Goal: Contribute content: Contribute content

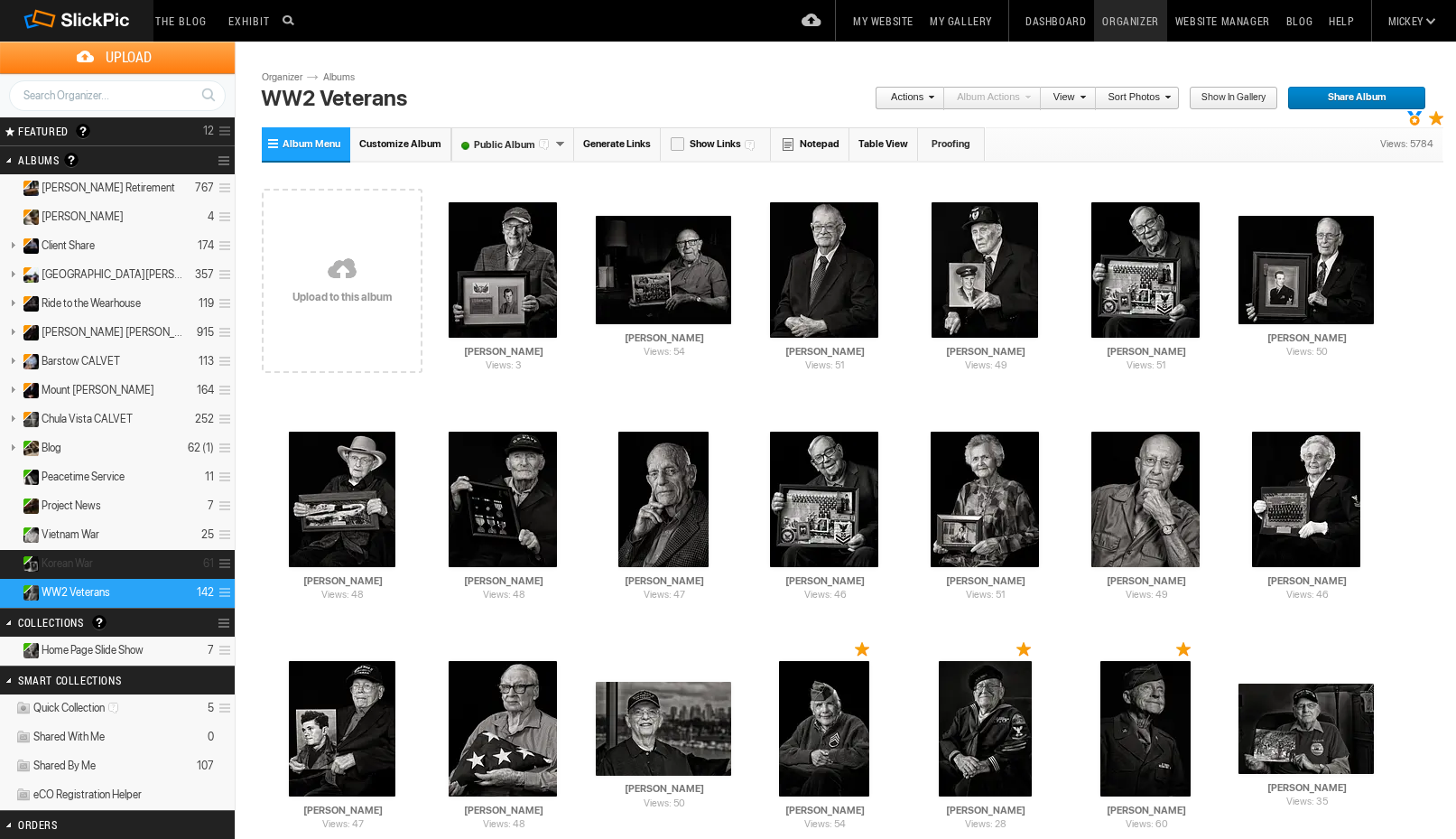
click at [125, 560] on details "Korean War 61" at bounding box center [117, 565] width 235 height 29
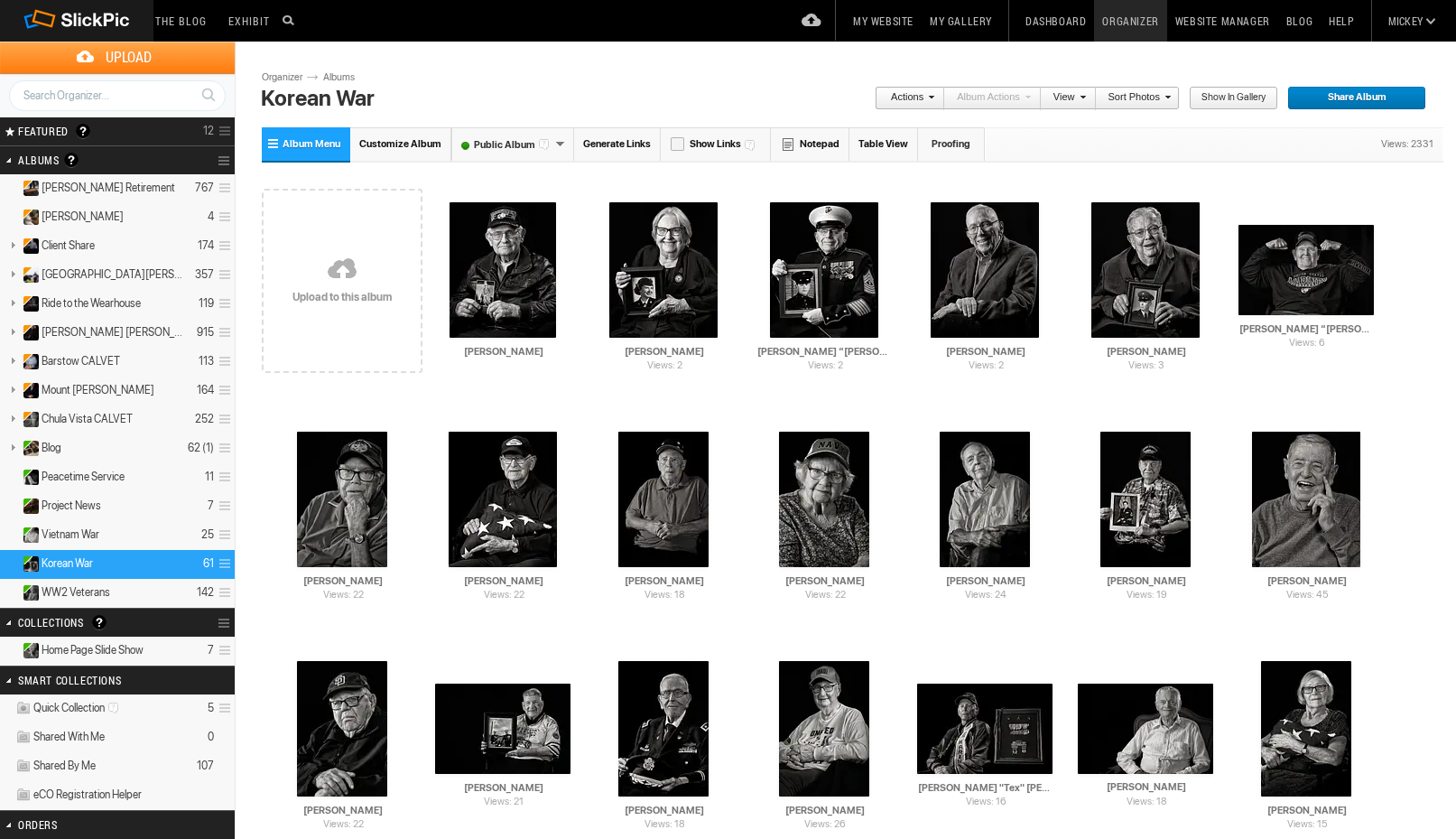
click at [367, 302] on link at bounding box center [342, 271] width 161 height 209
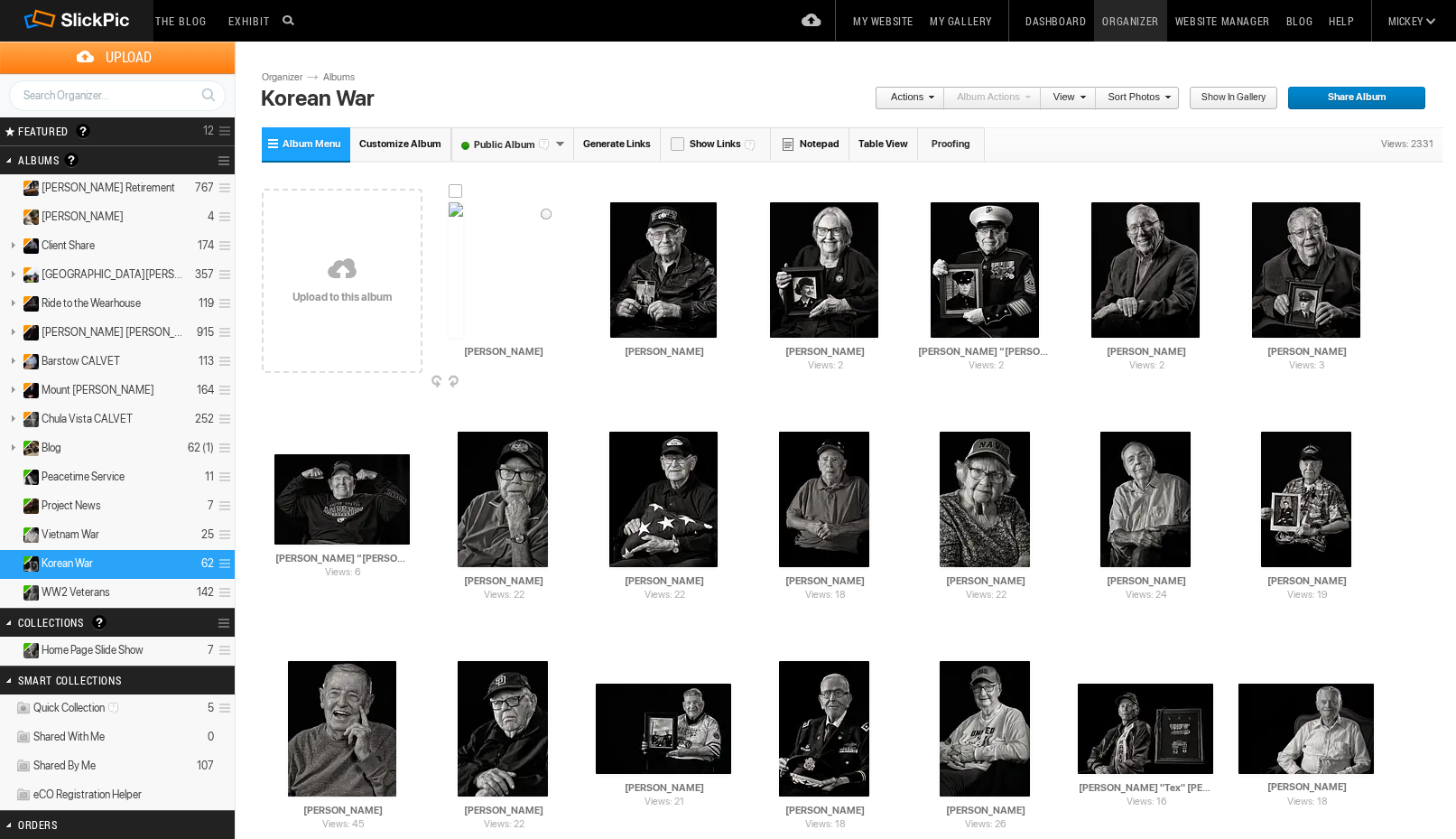
click at [463, 263] on img at bounding box center [456, 270] width 15 height 135
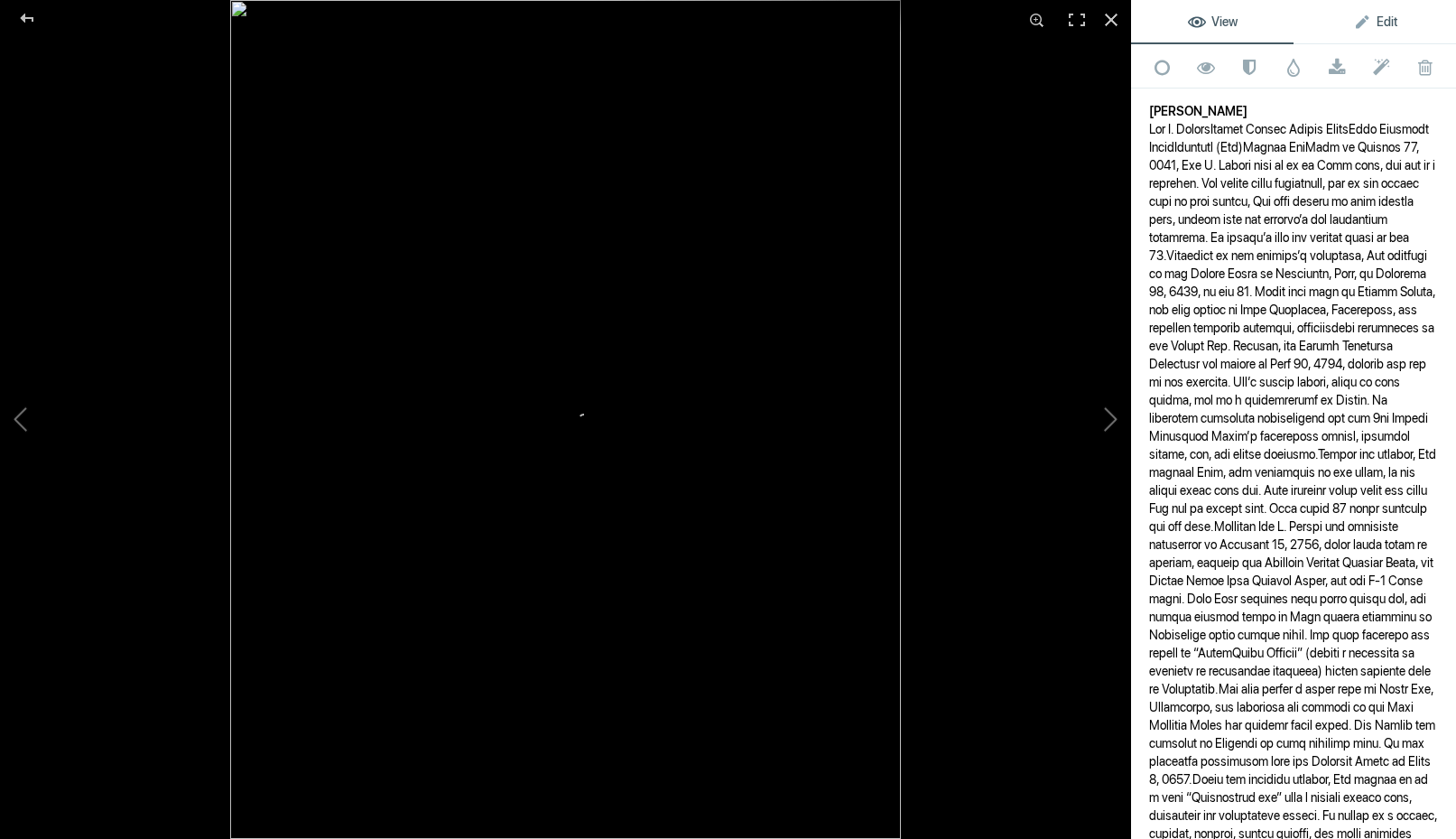
click at [1402, 27] on link "Edit" at bounding box center [1375, 21] width 163 height 43
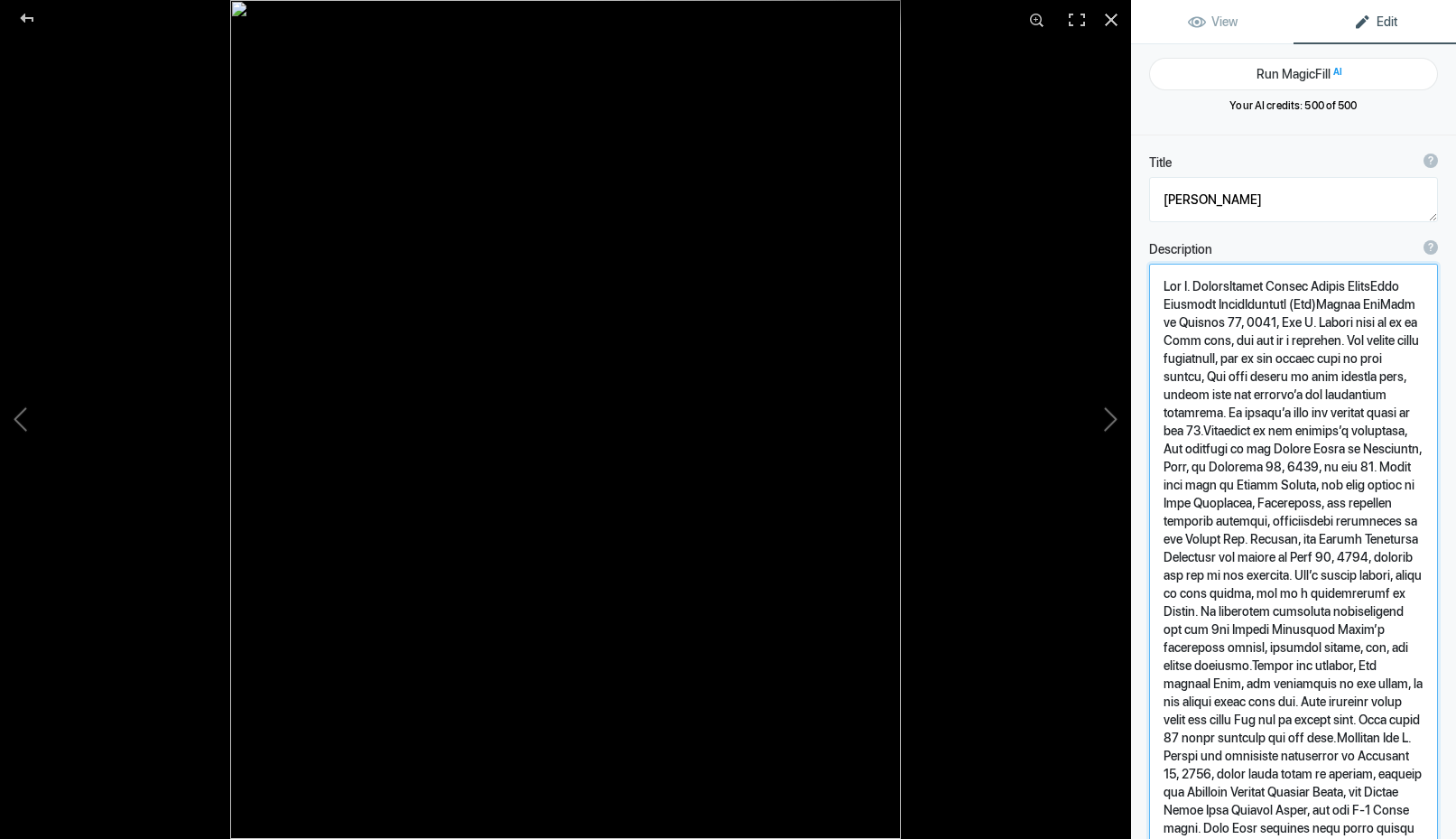
click at [1181, 330] on textarea at bounding box center [1294, 754] width 289 height 982
paste textarea "United States Marine Corps Army National Guard Sergeant (Sgt) Korean War Born o…"
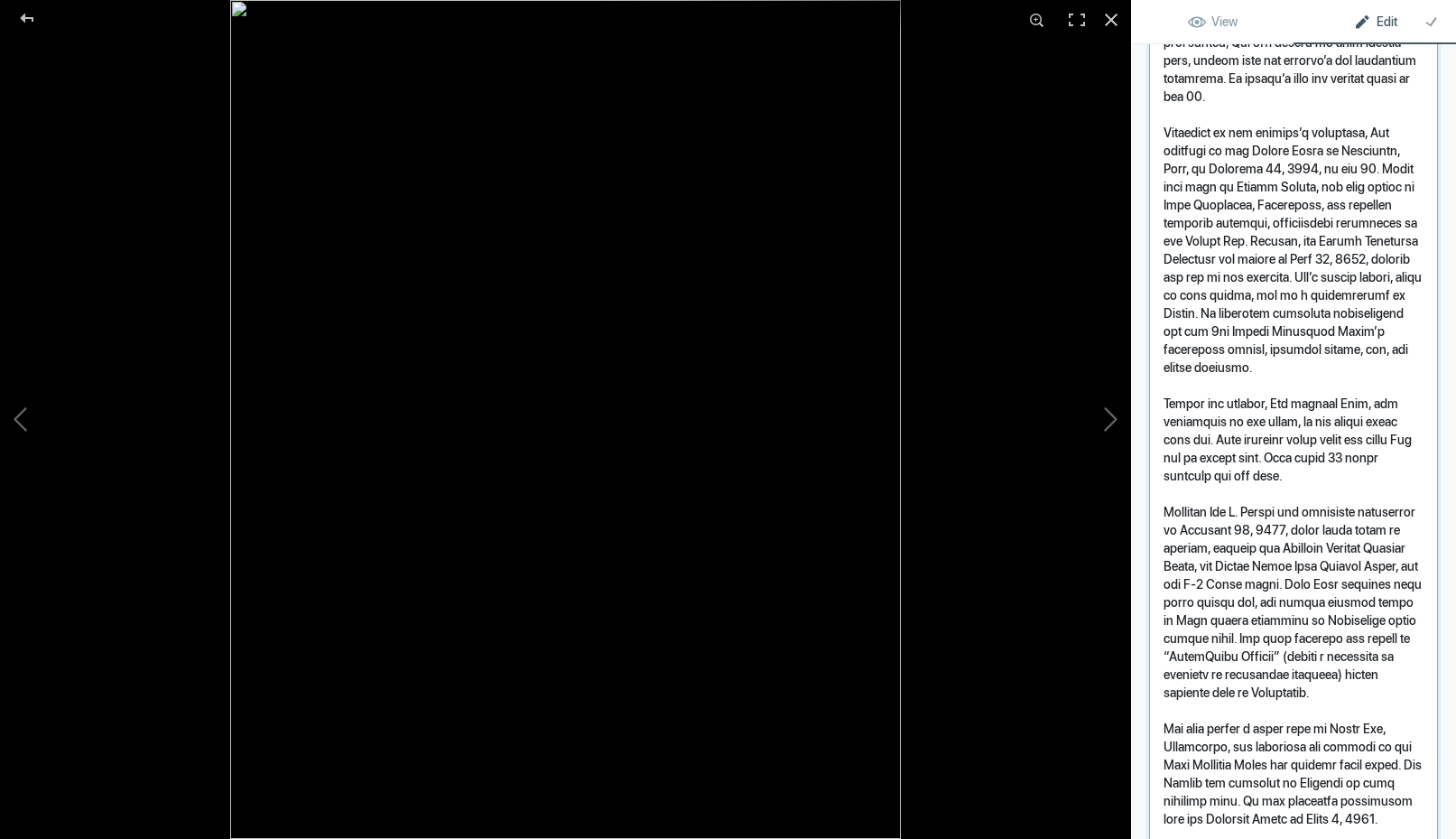
click at [1273, 285] on textarea "To enrich screen reader interactions, please activate Accessibility in Grammarl…" at bounding box center [1294, 447] width 289 height 1180
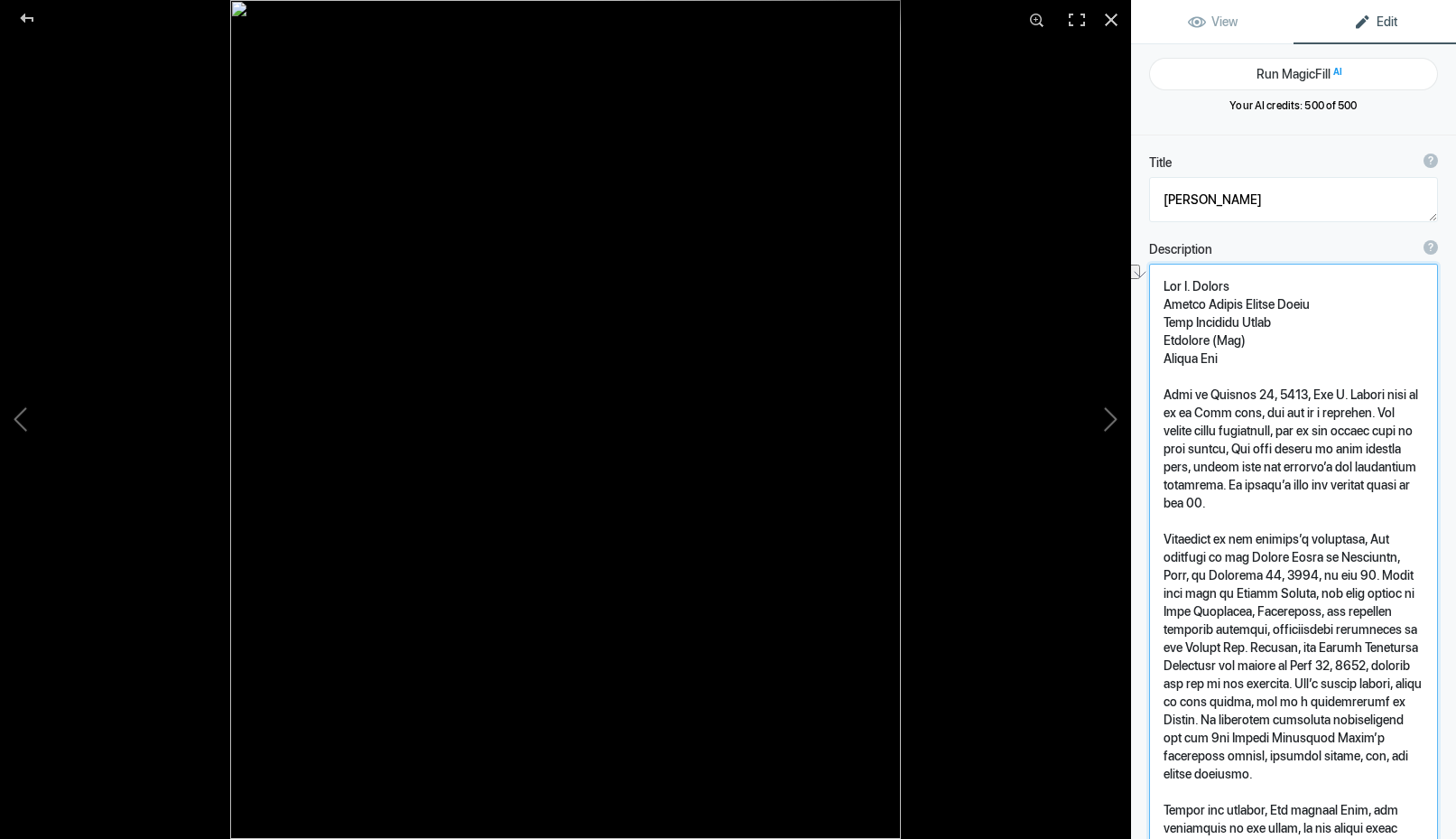
drag, startPoint x: 1263, startPoint y: 289, endPoint x: 1070, endPoint y: 263, distance: 194.7
click at [1070, 263] on div "Lee Miller View Edit Run MagicFill AI Your AI credits: 500 of 500 You have used…" at bounding box center [728, 419] width 1456 height 839
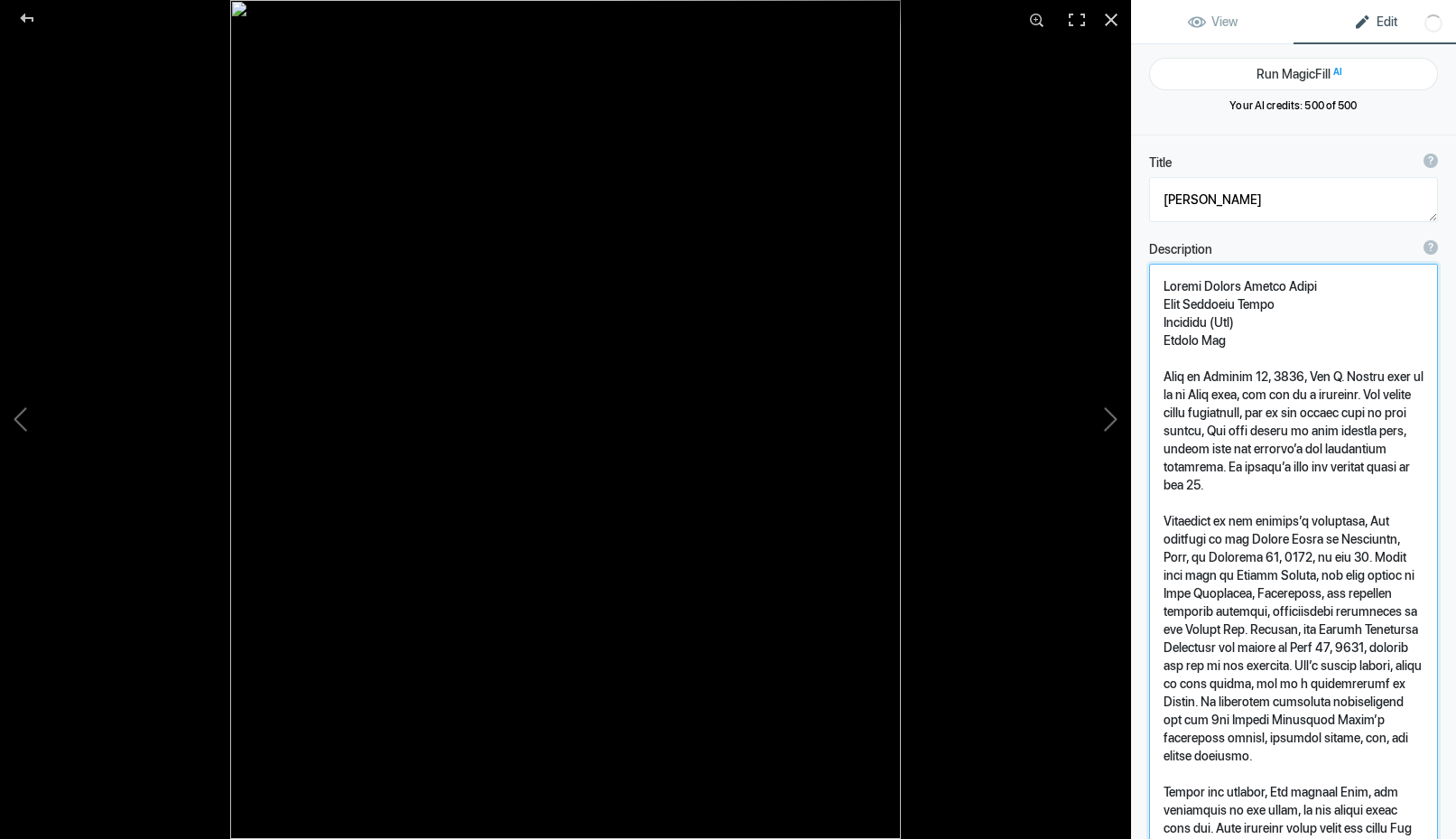
click at [1301, 338] on textarea "To enrich screen reader interactions, please activate Accessibility in Grammarl…" at bounding box center [1294, 853] width 289 height 1179
type textarea "United States Marine Corps Army National Guard Sergeant (Sgt) Korean War Born o…"
click at [1238, 27] on link "View" at bounding box center [1213, 21] width 163 height 43
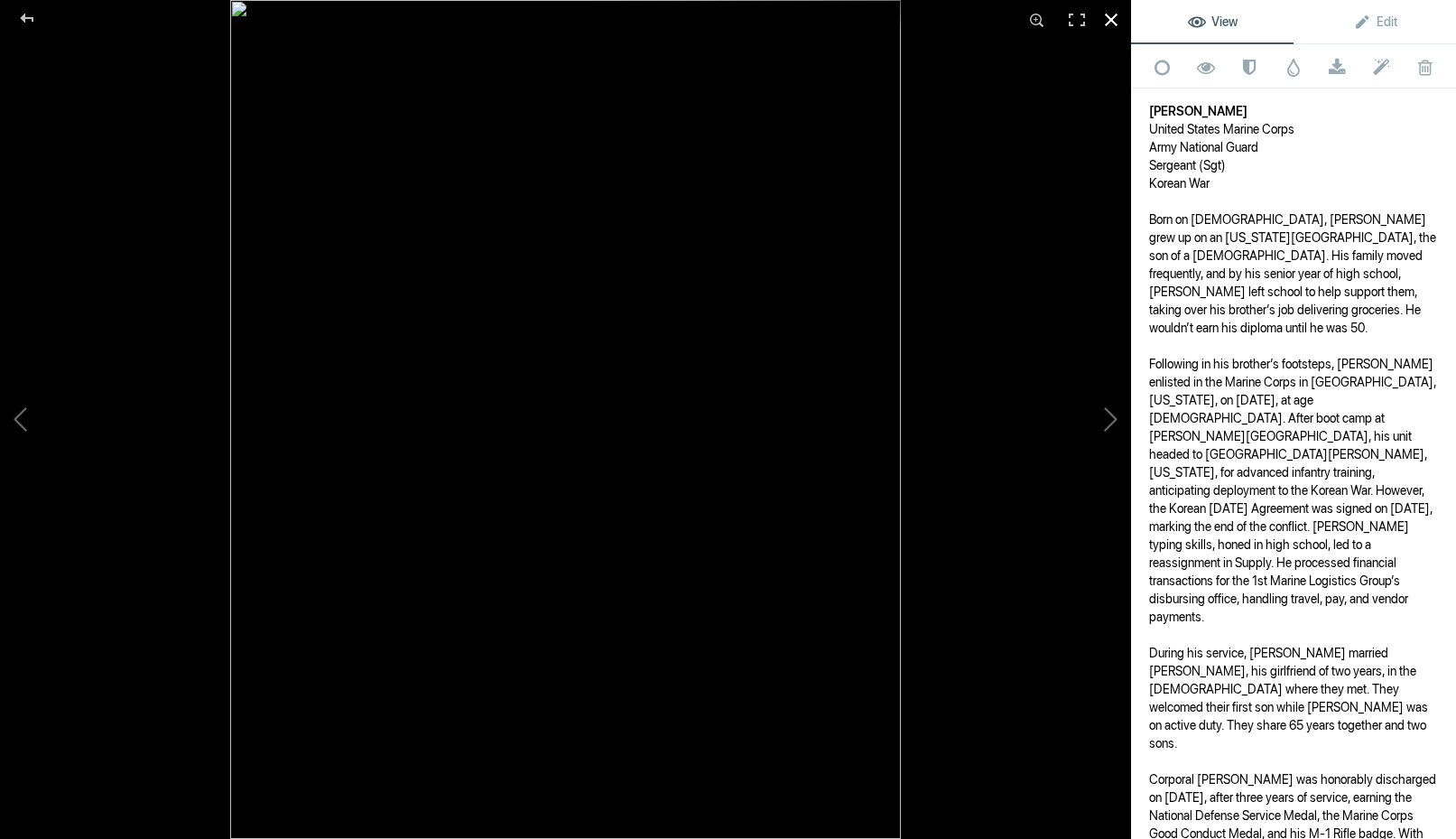
click at [1114, 19] on div at bounding box center [1111, 19] width 39 height 39
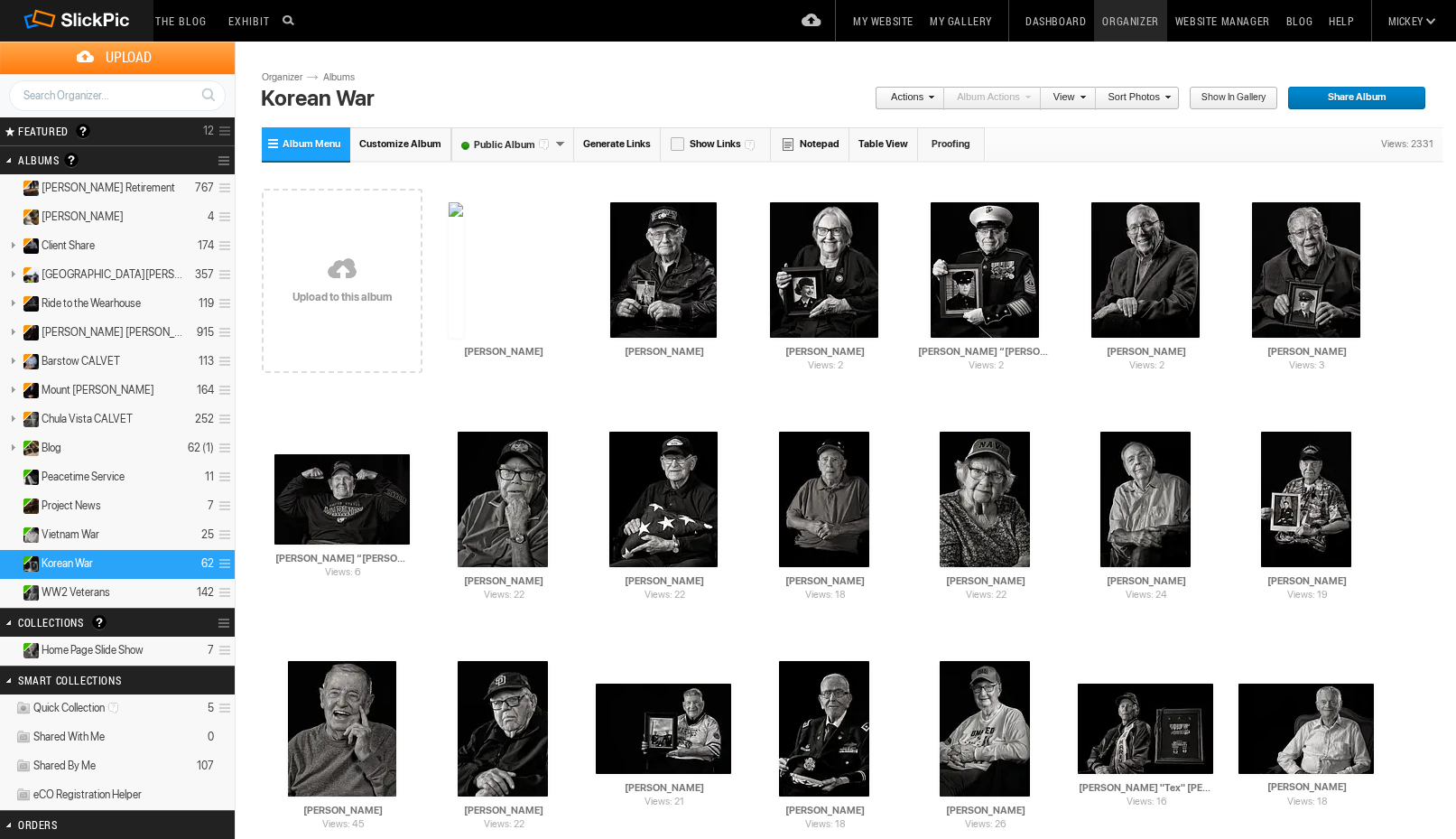
click at [346, 304] on link at bounding box center [342, 271] width 161 height 209
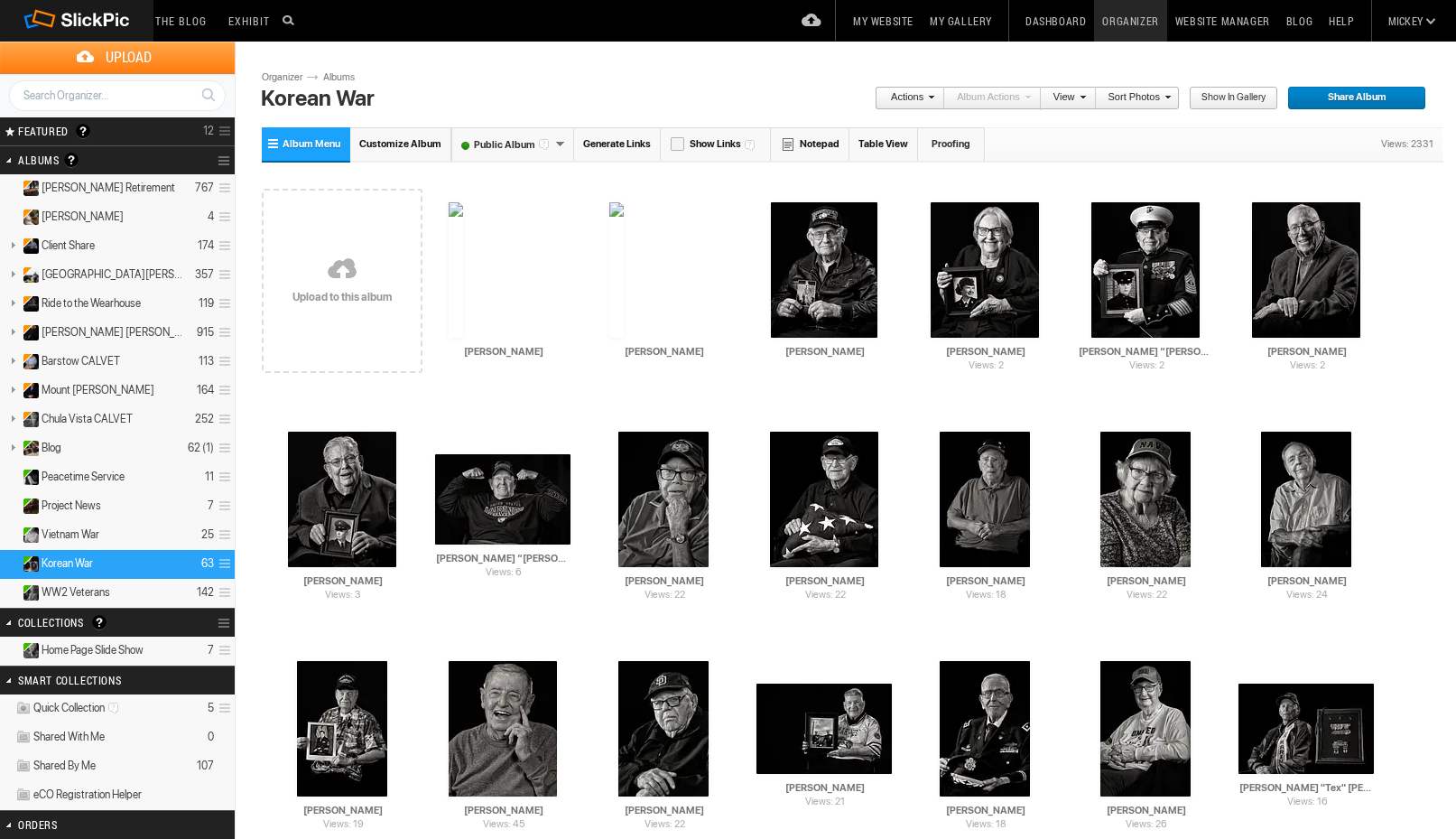
click at [349, 288] on link at bounding box center [342, 271] width 161 height 209
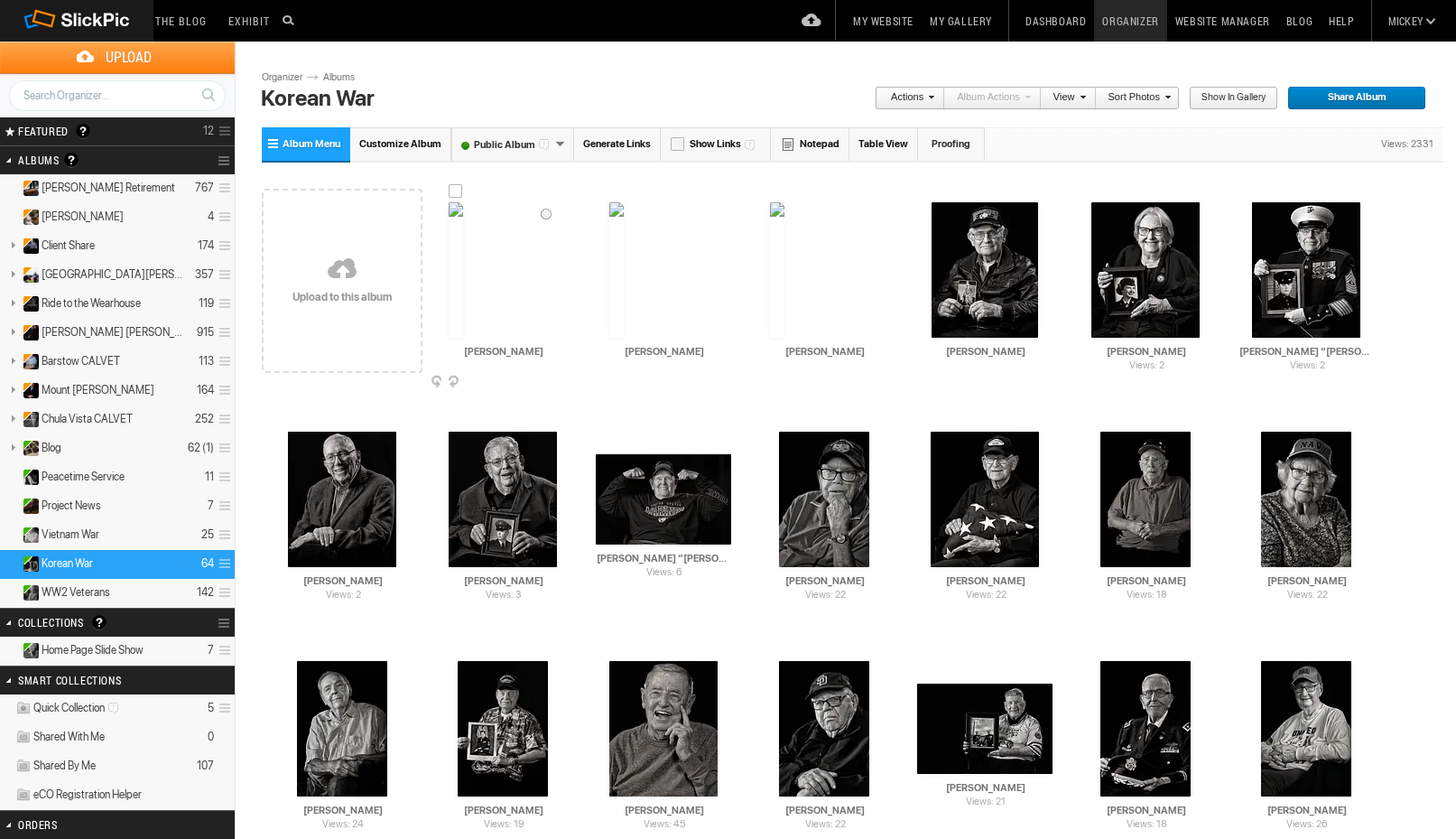
click at [463, 259] on img at bounding box center [456, 270] width 15 height 135
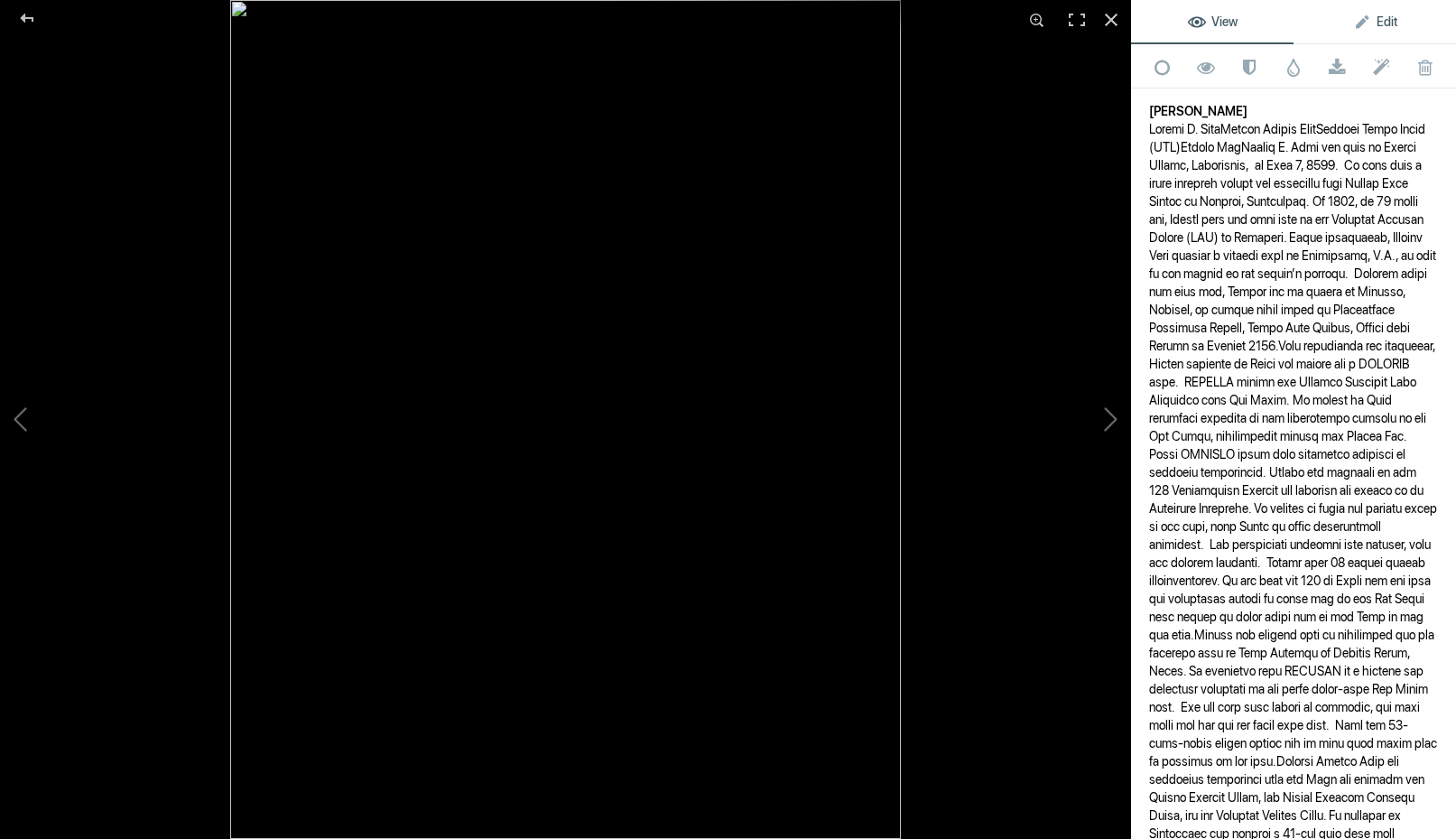
click at [1375, 25] on span "Edit" at bounding box center [1375, 22] width 44 height 15
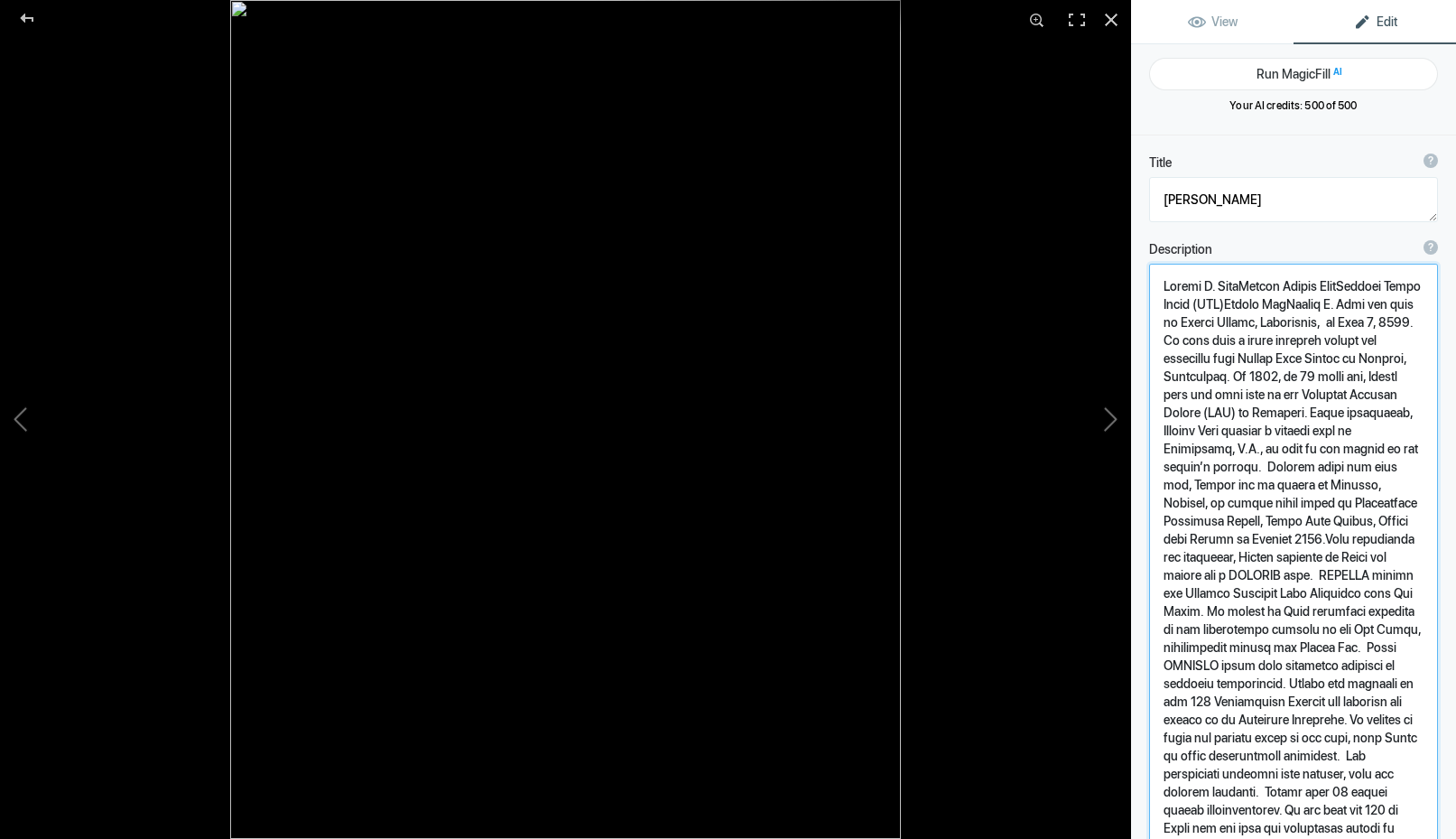
click at [1225, 342] on textarea at bounding box center [1294, 754] width 289 height 982
paste textarea "Loremi Dolors Amet Consect Adipi Elits (DOE) Tempor Inc Utlabo E. Dolo mag aliq…"
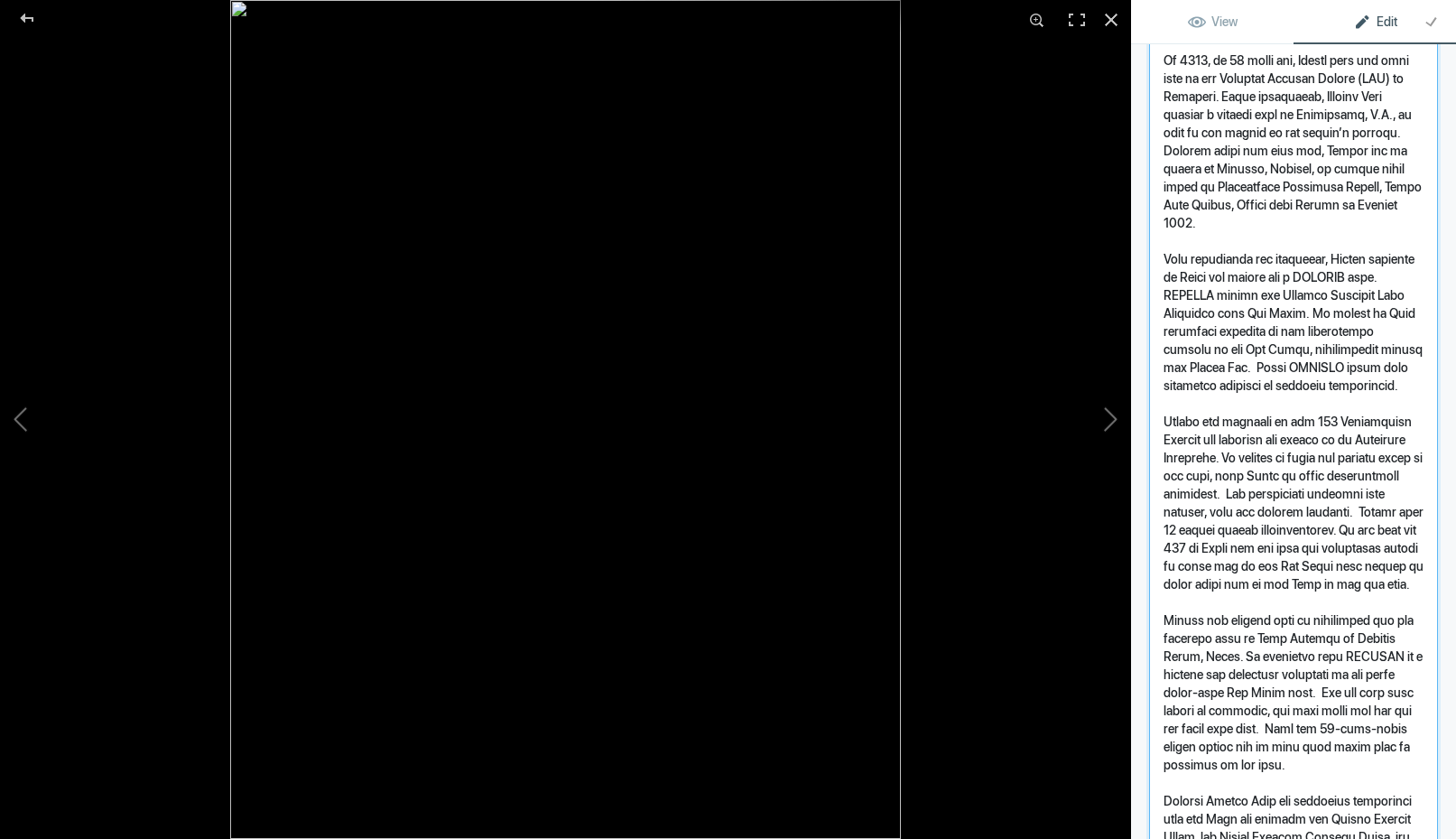
click at [1233, 307] on textarea "To enrich screen reader interactions, please activate Accessibility in Grammarl…" at bounding box center [1294, 457] width 289 height 1199
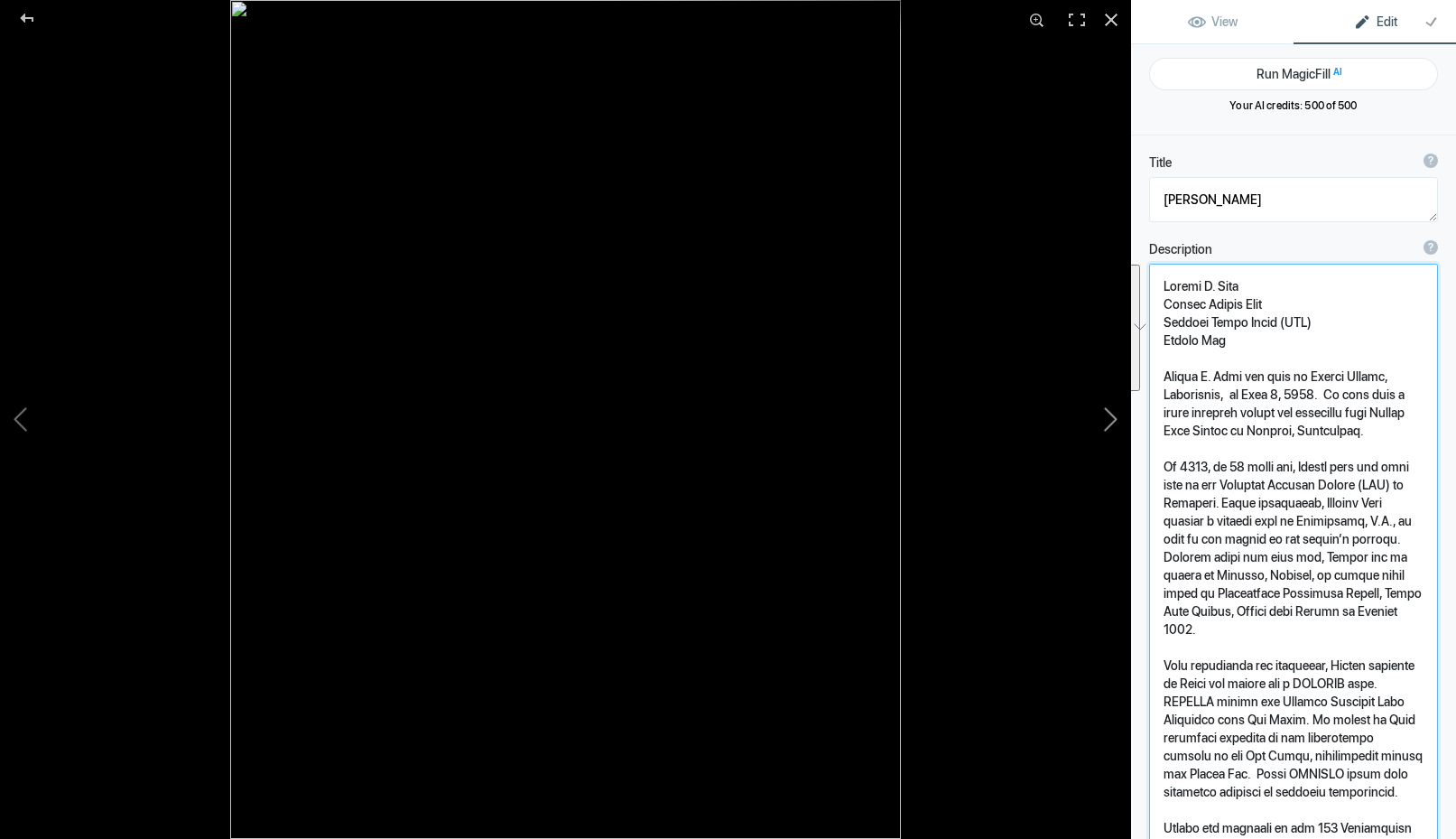
drag, startPoint x: 1227, startPoint y: 284, endPoint x: 1126, endPoint y: 283, distance: 101.0
click at [1126, 283] on div "[PERSON_NAME] View Edit Run MagicFill AI Your AI credits: 500 of 500 You have u…" at bounding box center [728, 419] width 1456 height 839
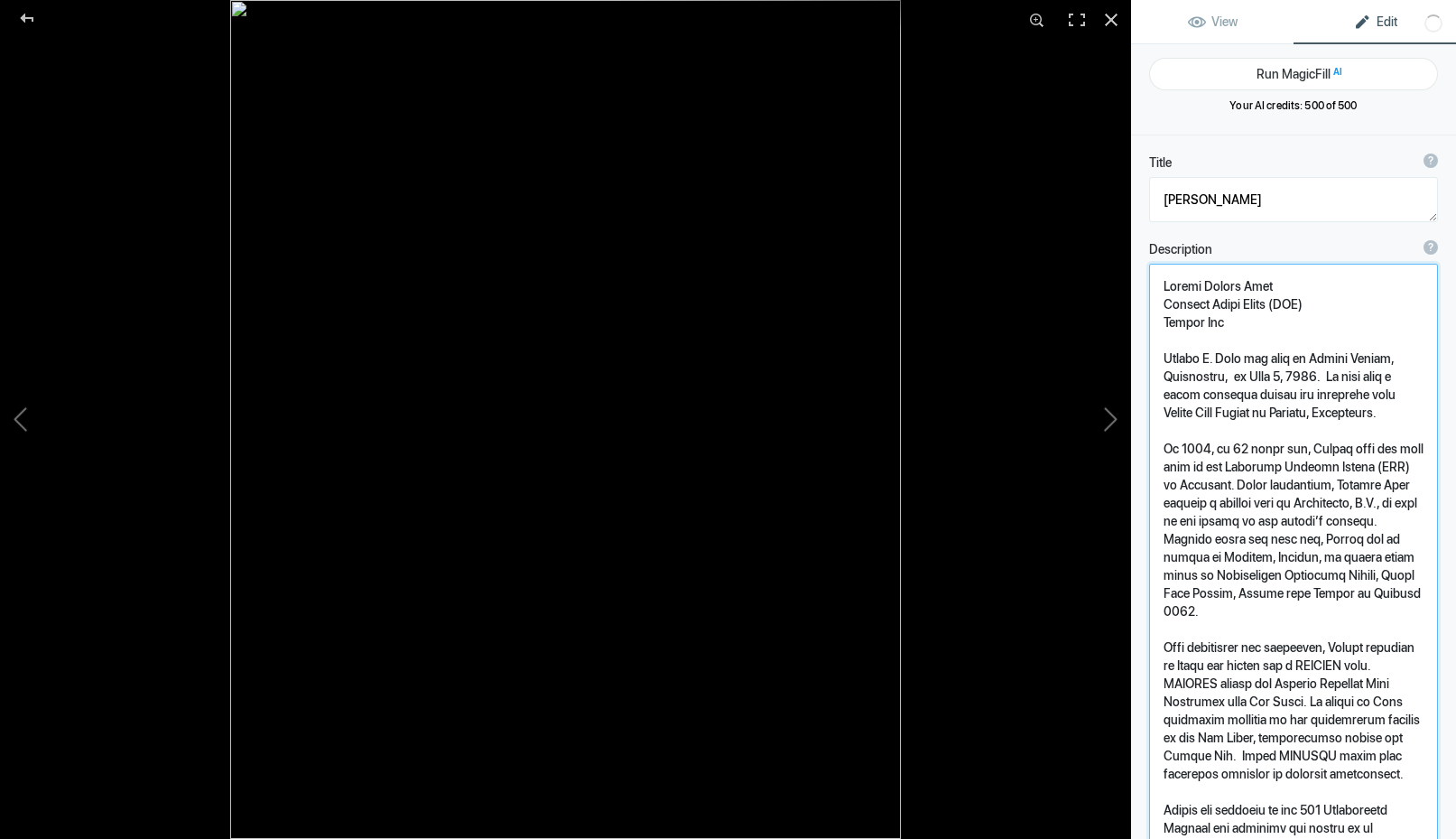
type textarea "Loremi Dolors Amet Consect Adipi Elits (DOE) Tempor Inc Utlabo E. Dolo mag aliq…"
click at [21, 421] on button at bounding box center [68, 419] width 135 height 302
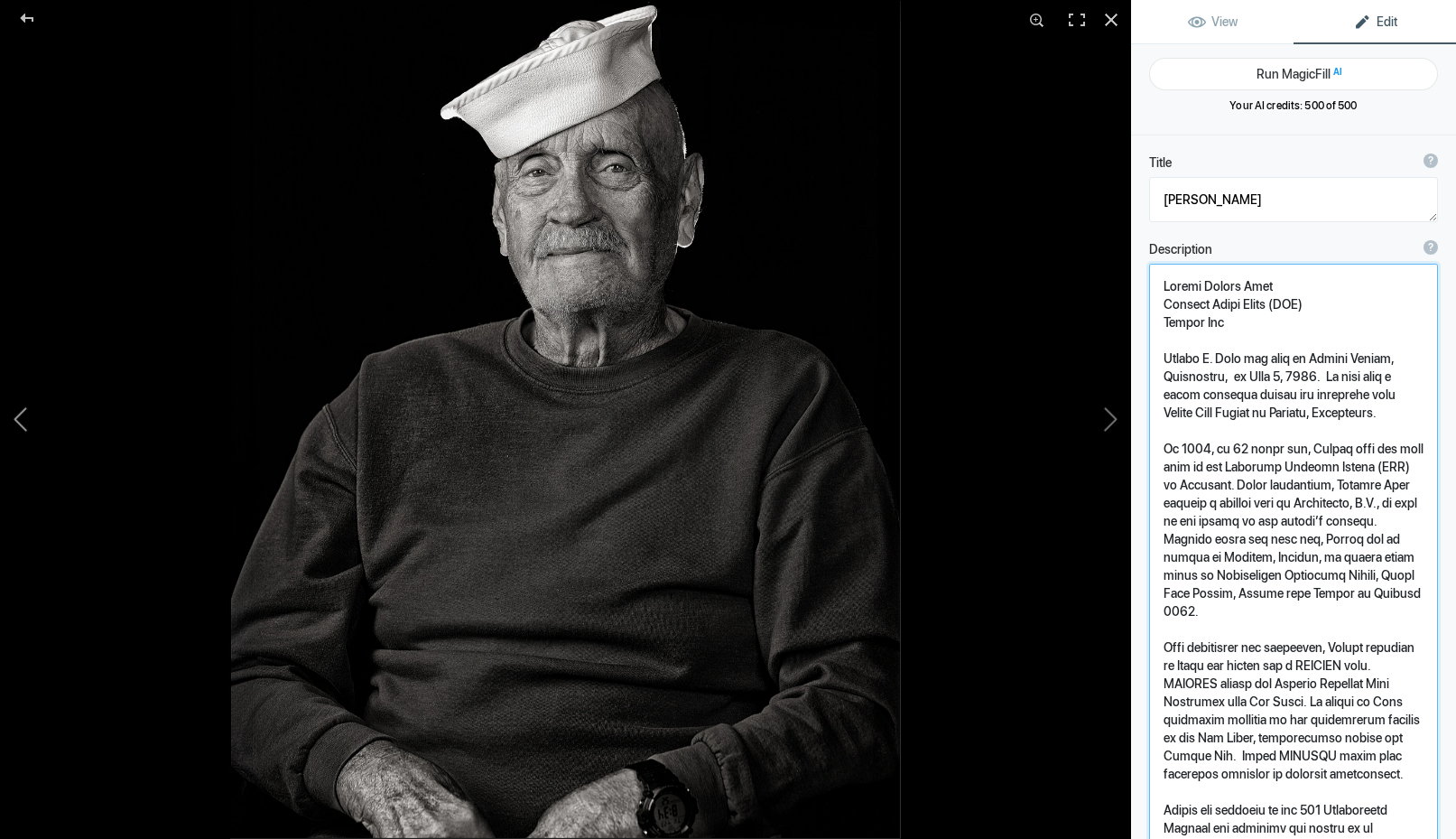
type textarea "[PERSON_NAME] [PERSON_NAME]"
type textarea "[DEMOGRAPHIC_DATA] Navy MS3 Korean War [PERSON_NAME] [PERSON_NAME] was born on …"
type textarea "Lamar_Pendley.jpg"
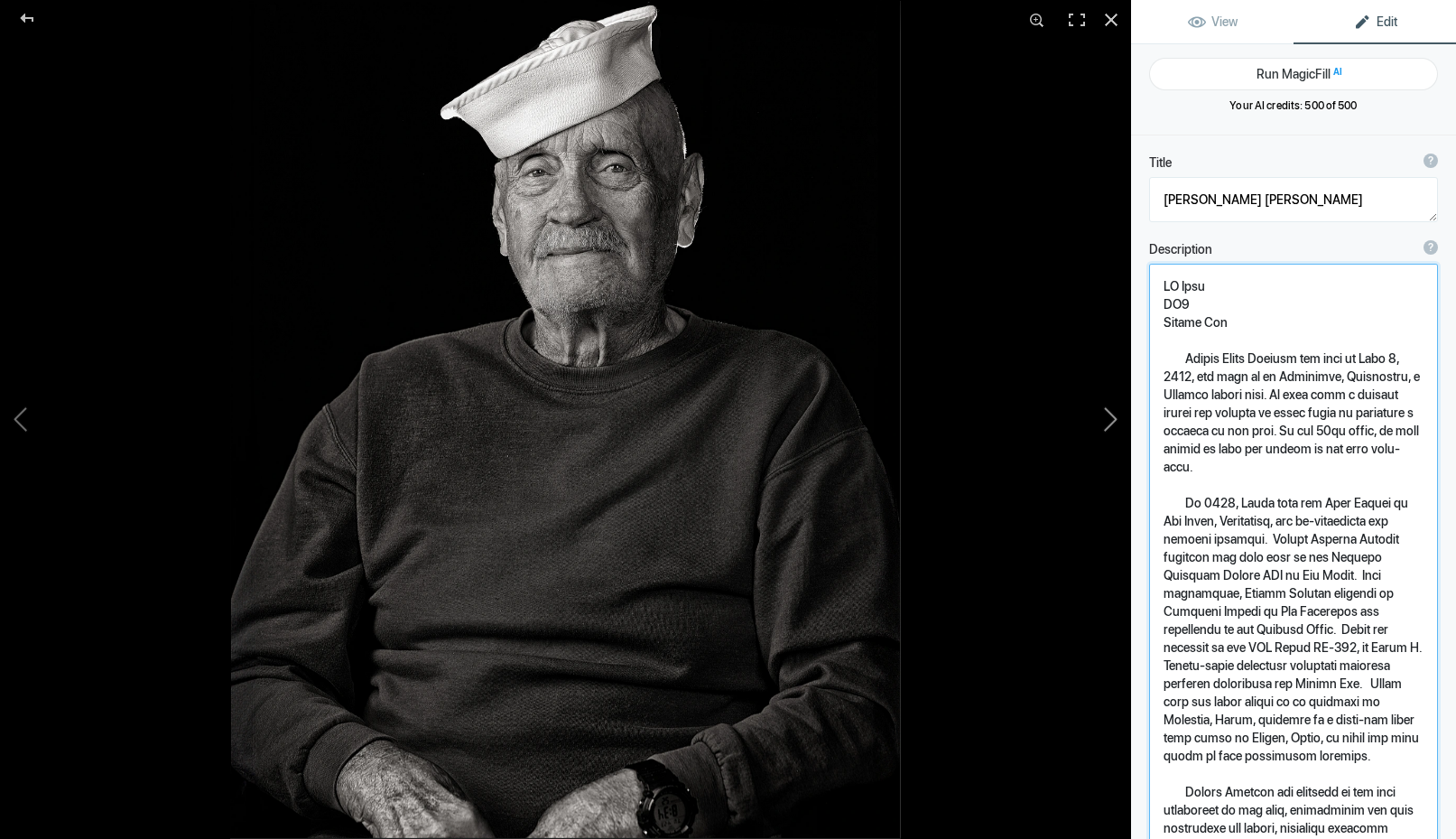
click at [1084, 425] on button at bounding box center [1063, 419] width 135 height 302
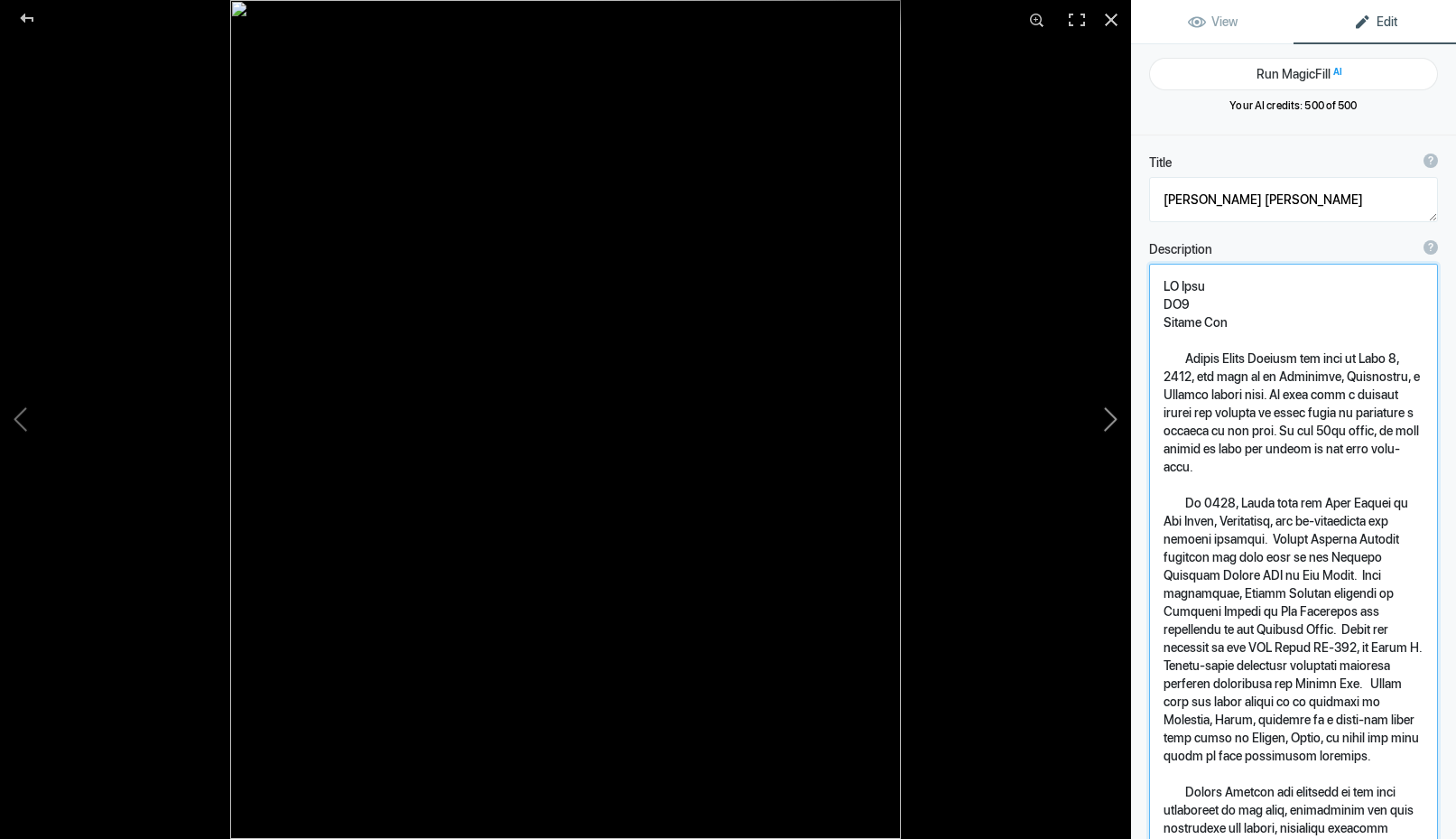
type textarea "[PERSON_NAME]"
type textarea "Loremi Dolors Amet Consect Adipi Elits (DOE) Tempor Inc Utlabo E. Dolo mag aliq…"
type textarea "[PERSON_NAME]jpg"
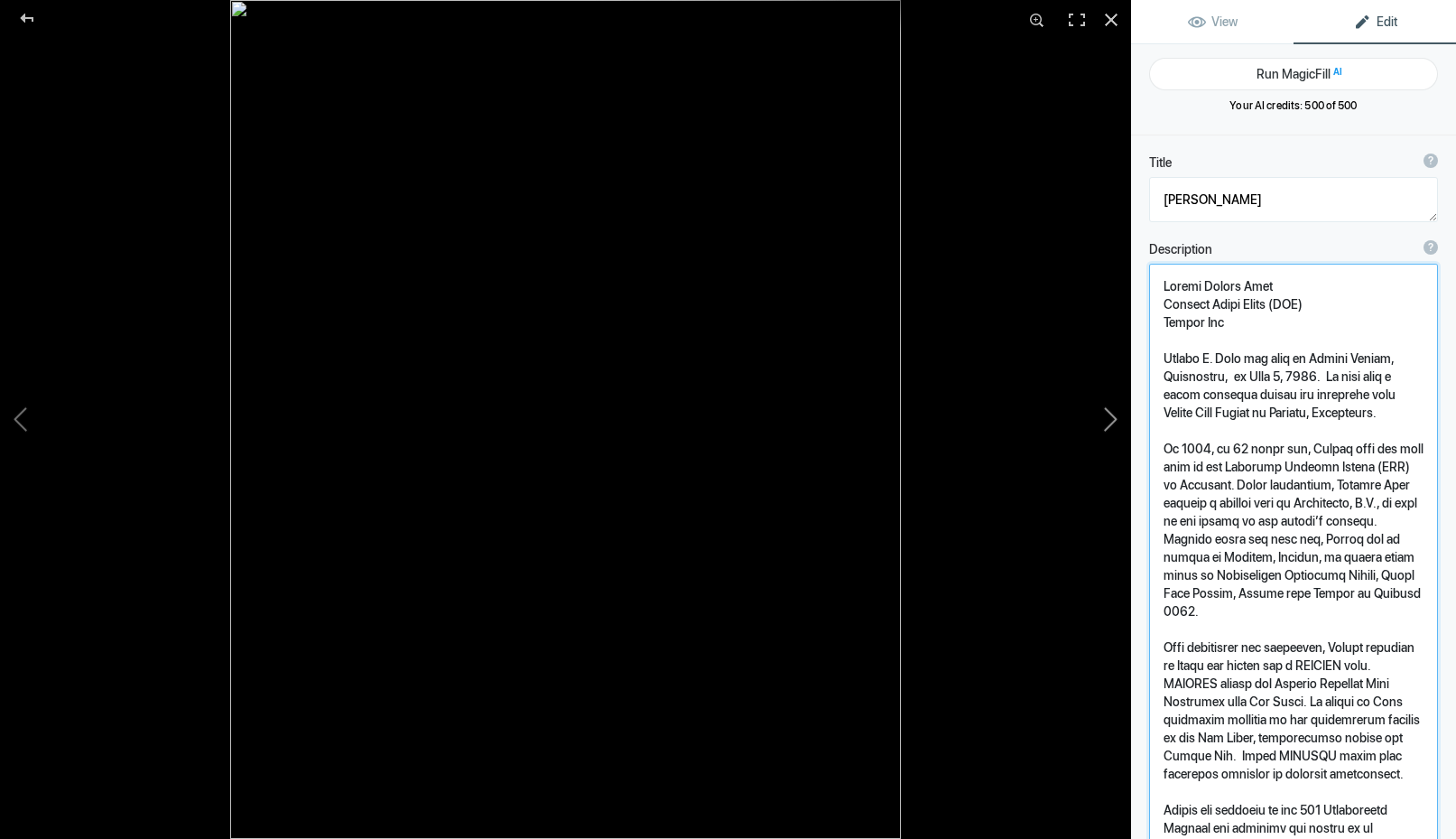
click at [1091, 420] on button at bounding box center [1063, 419] width 135 height 302
type textarea "[PERSON_NAME]"
type textarea "Loremi D. SitameTconse Adipis Elit / Sed DoeiuSmodtemp (INC)Utlabo EtdOlorem A.…"
type textarea "[PERSON_NAME].jpg"
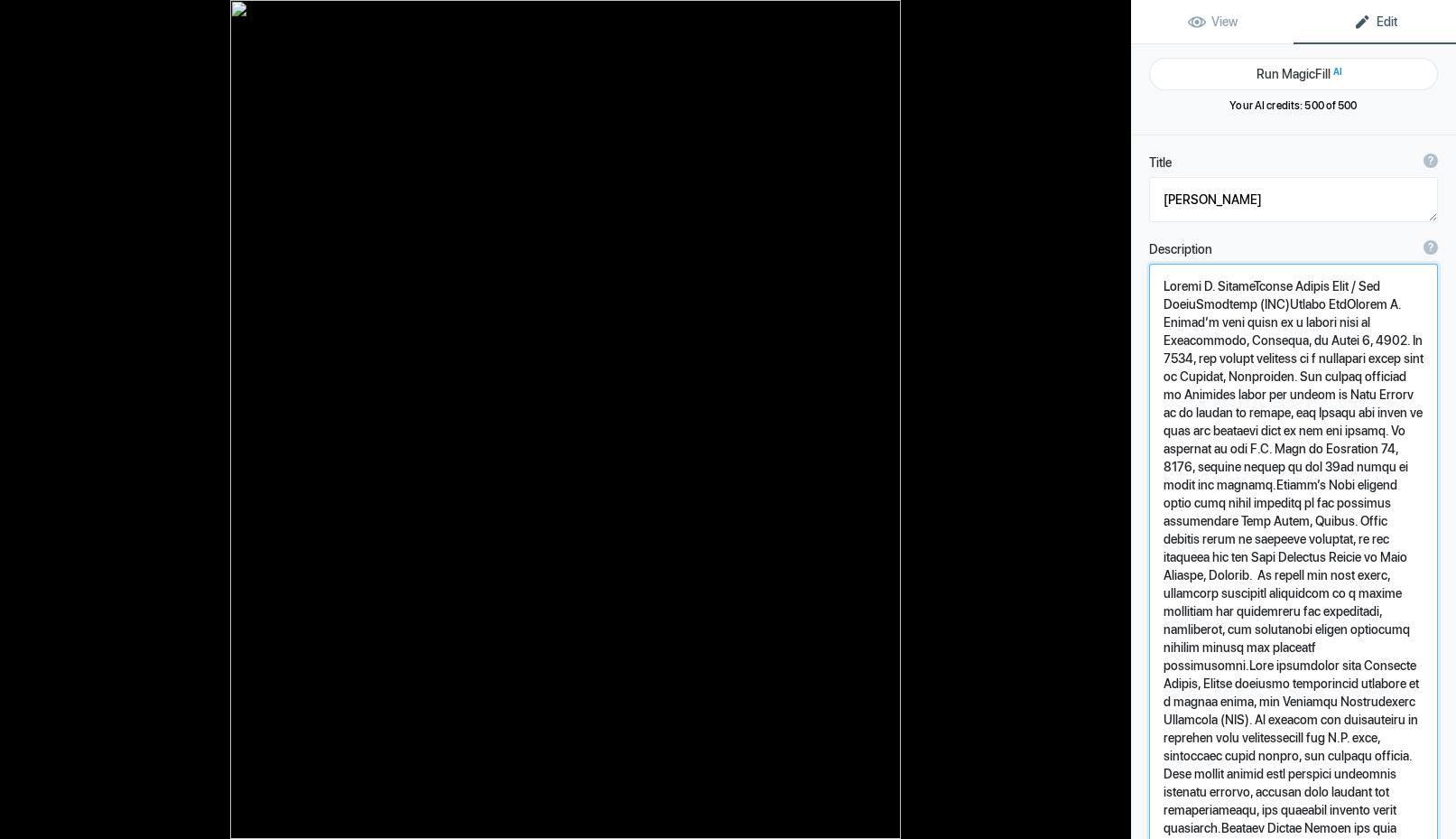
type textarea "Loremi D. SitameTconse Adipis Elit / Sed DoeiuSmodtemp (INC)Utlabo EtdOlorem A.…"
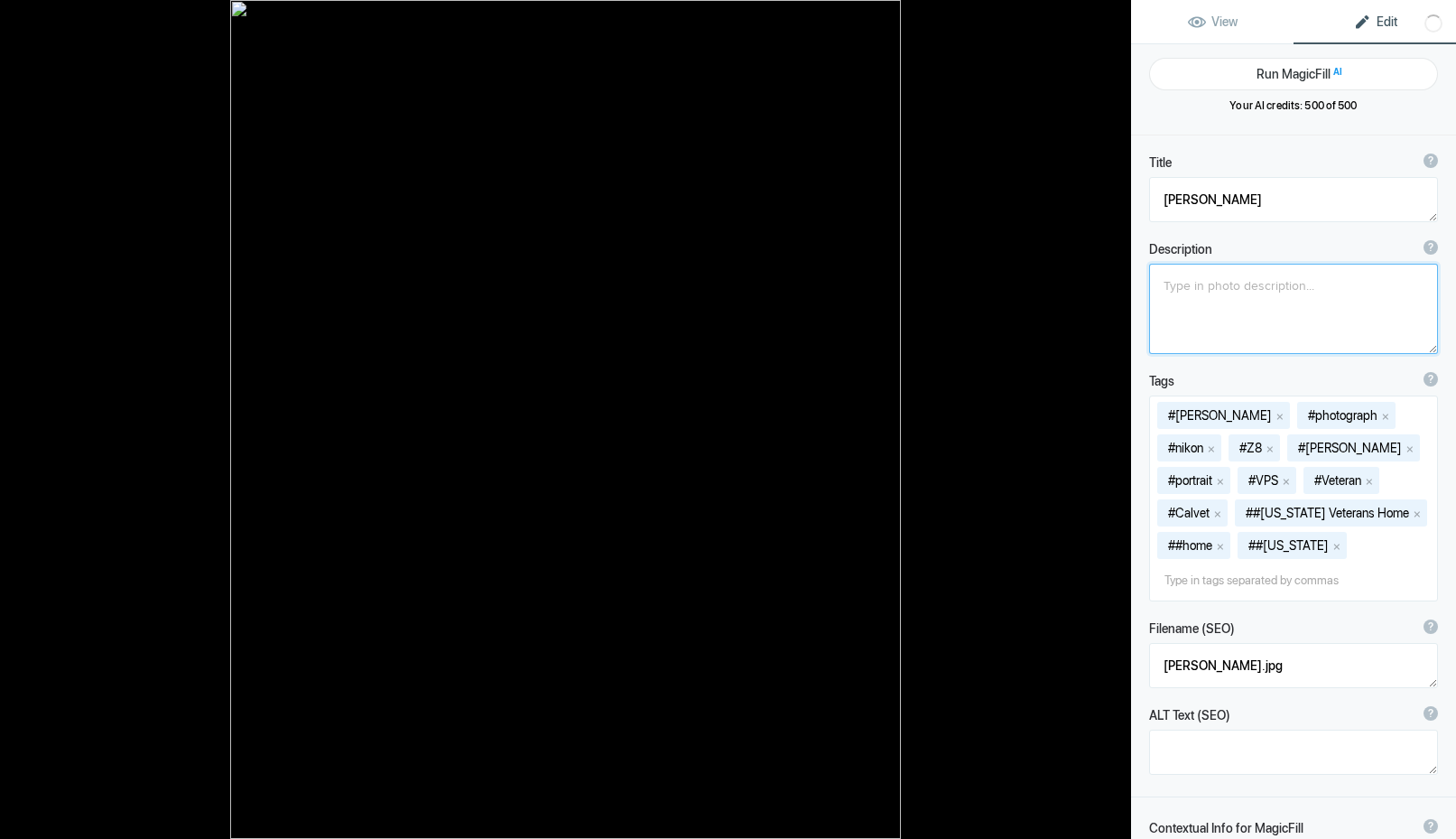
paste textarea "Loremi D. Sitame Consec Adipis Elit / Sed Doeiu Temporin (UTL) Etdolo Mag Aliqu…"
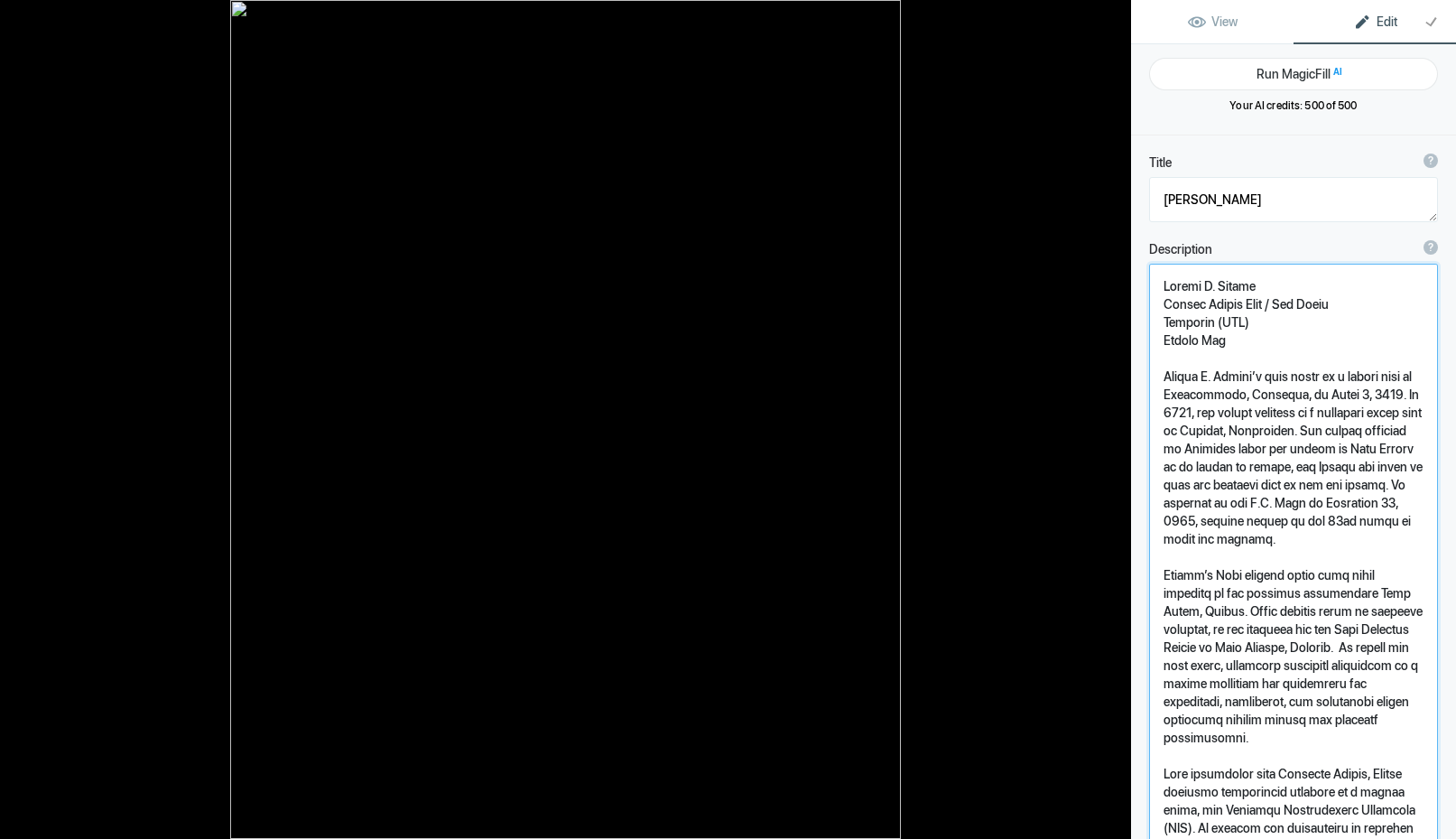
scroll to position [2, 0]
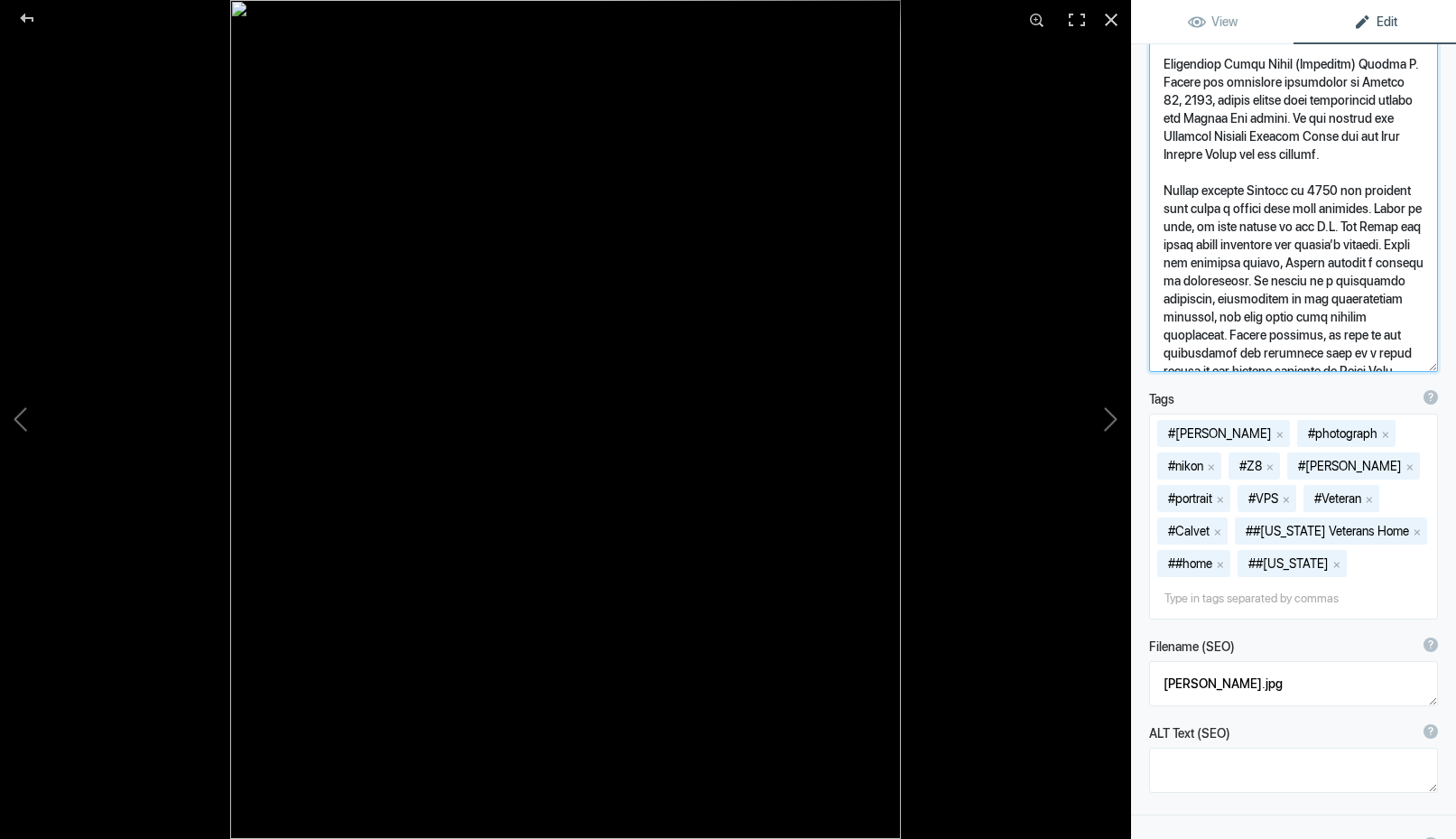
scroll to position [1098, 0]
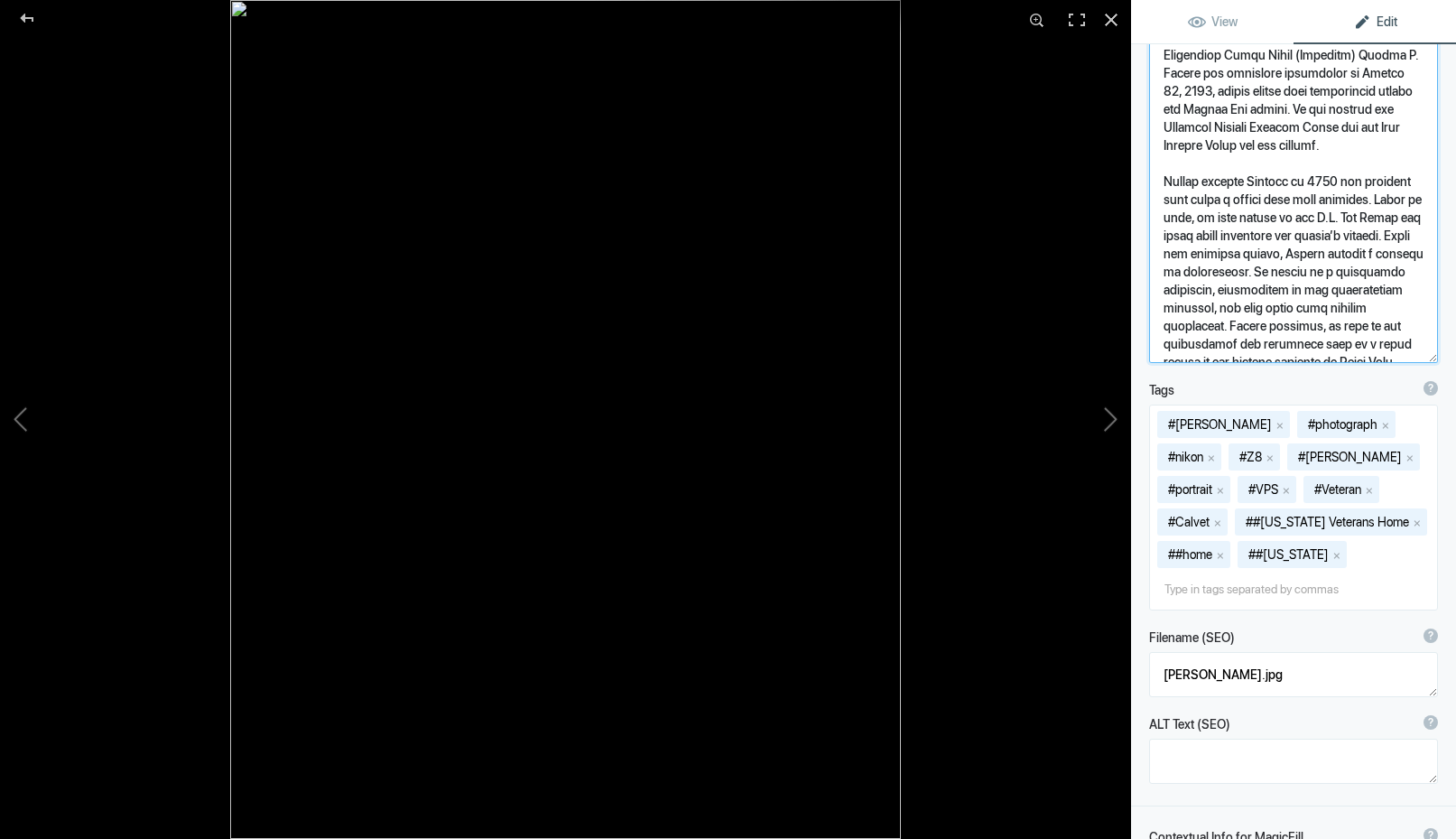
type textarea "Loremi Dolors Amet / Con Adipi Elitsedd (EIU) Tempor Inc Utlabo E. Dolore’m ali…"
click at [1213, 592] on input at bounding box center [1294, 589] width 269 height 33
type input "kore"
click at [1218, 618] on span "#korean war" at bounding box center [1294, 622] width 238 height 18
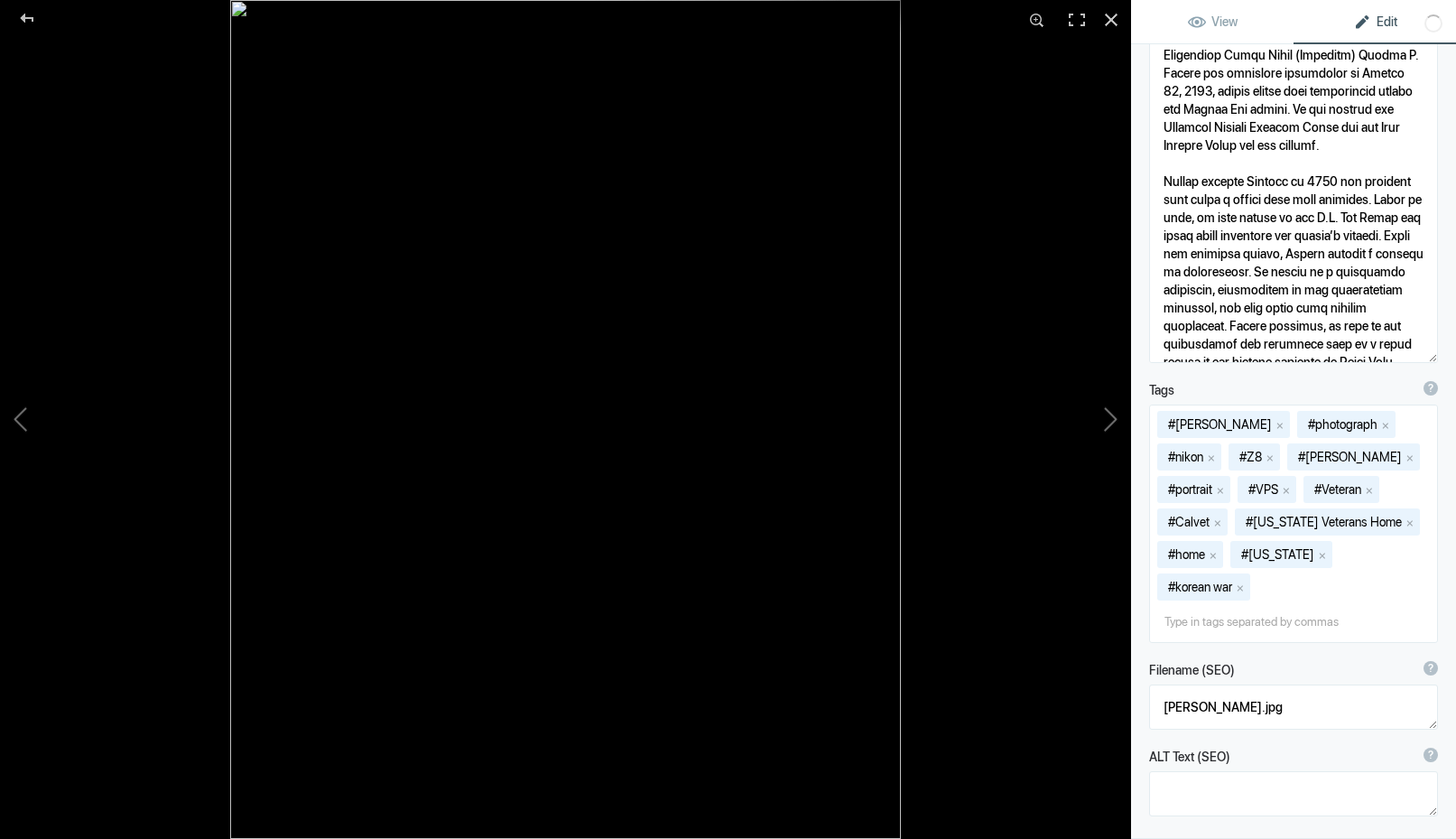
click at [1404, 455] on button "x" at bounding box center [1410, 457] width 13 height 13
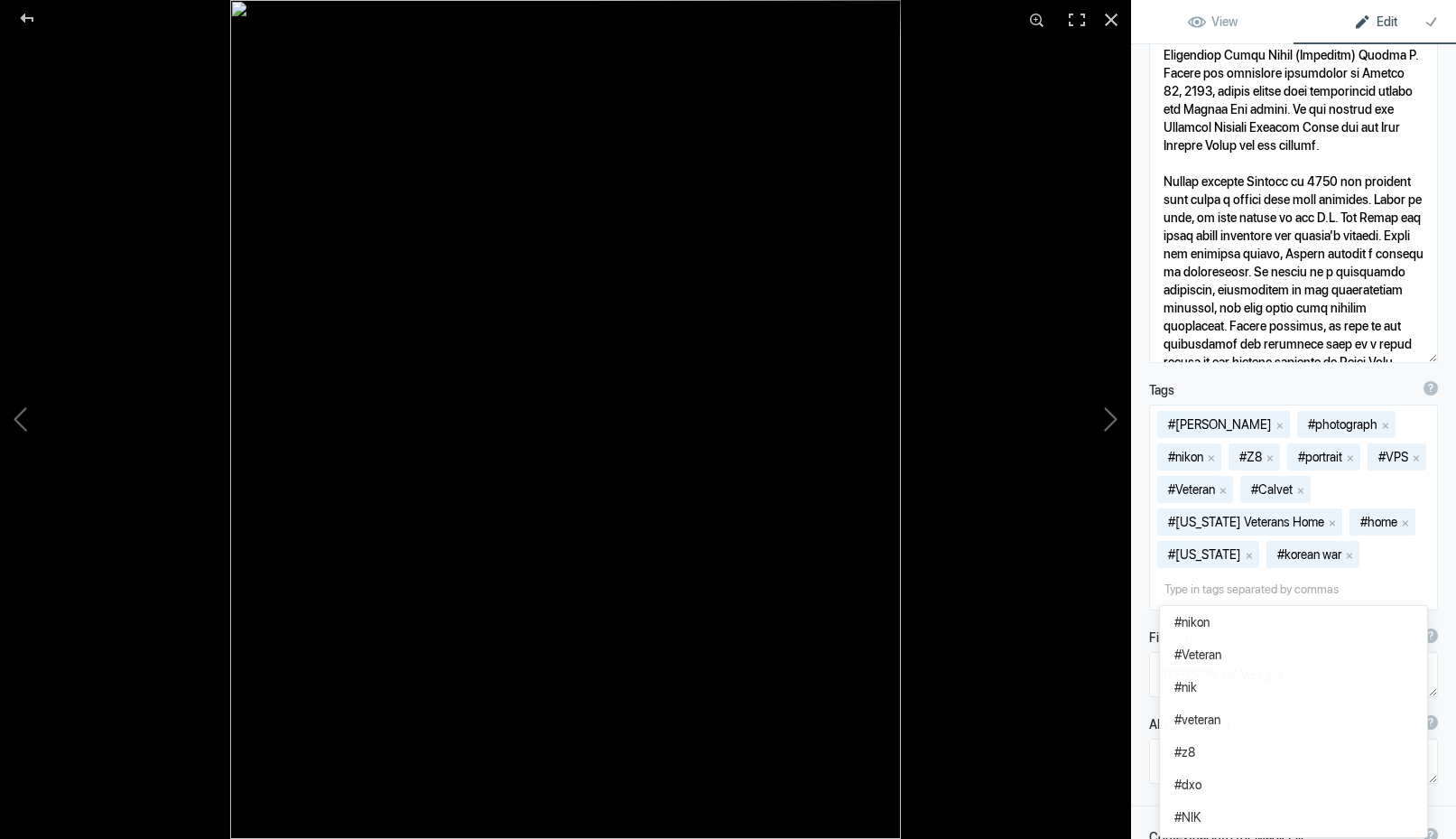
click at [1214, 585] on input at bounding box center [1294, 589] width 269 height 33
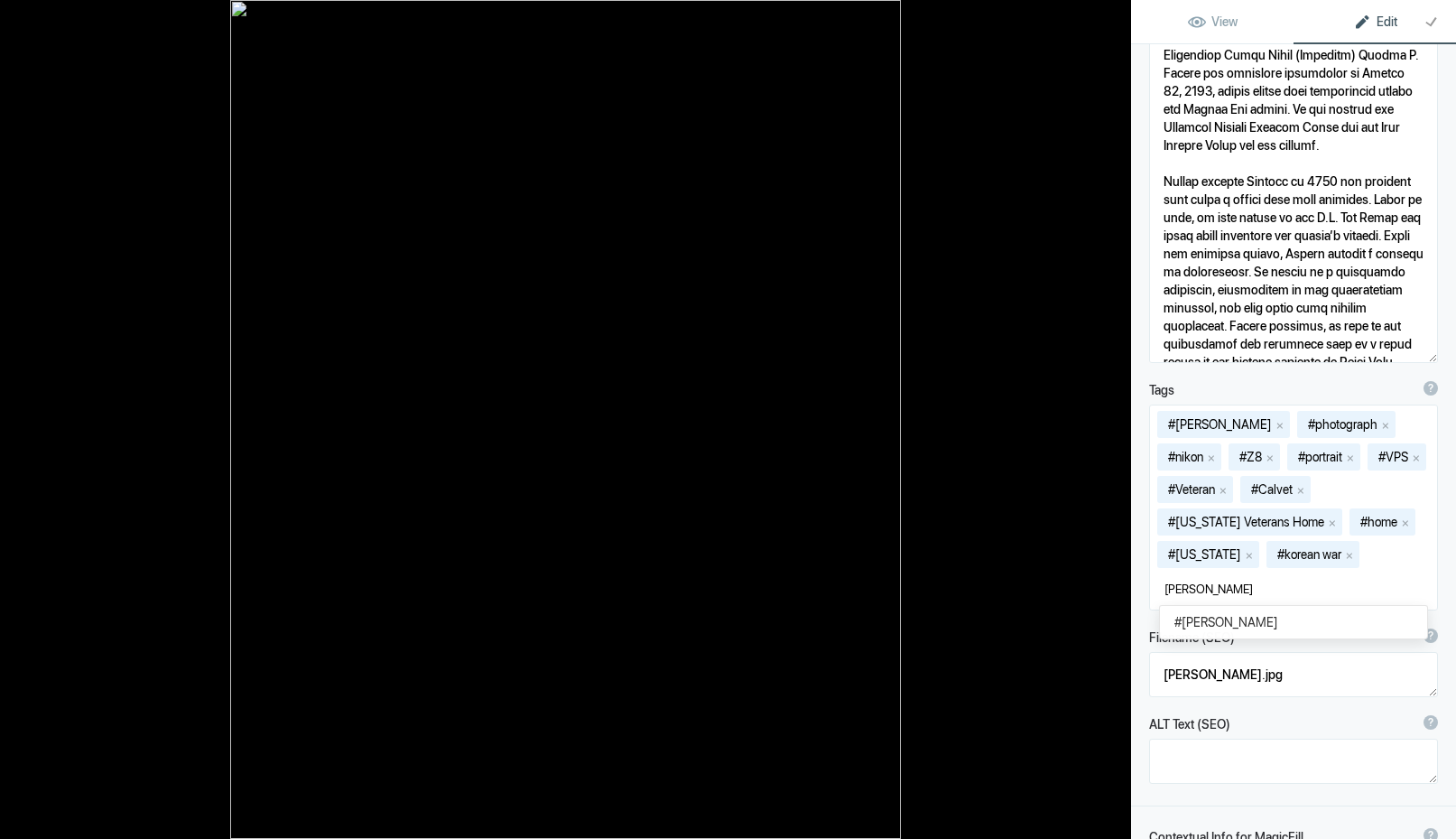
type input "[PERSON_NAME]"
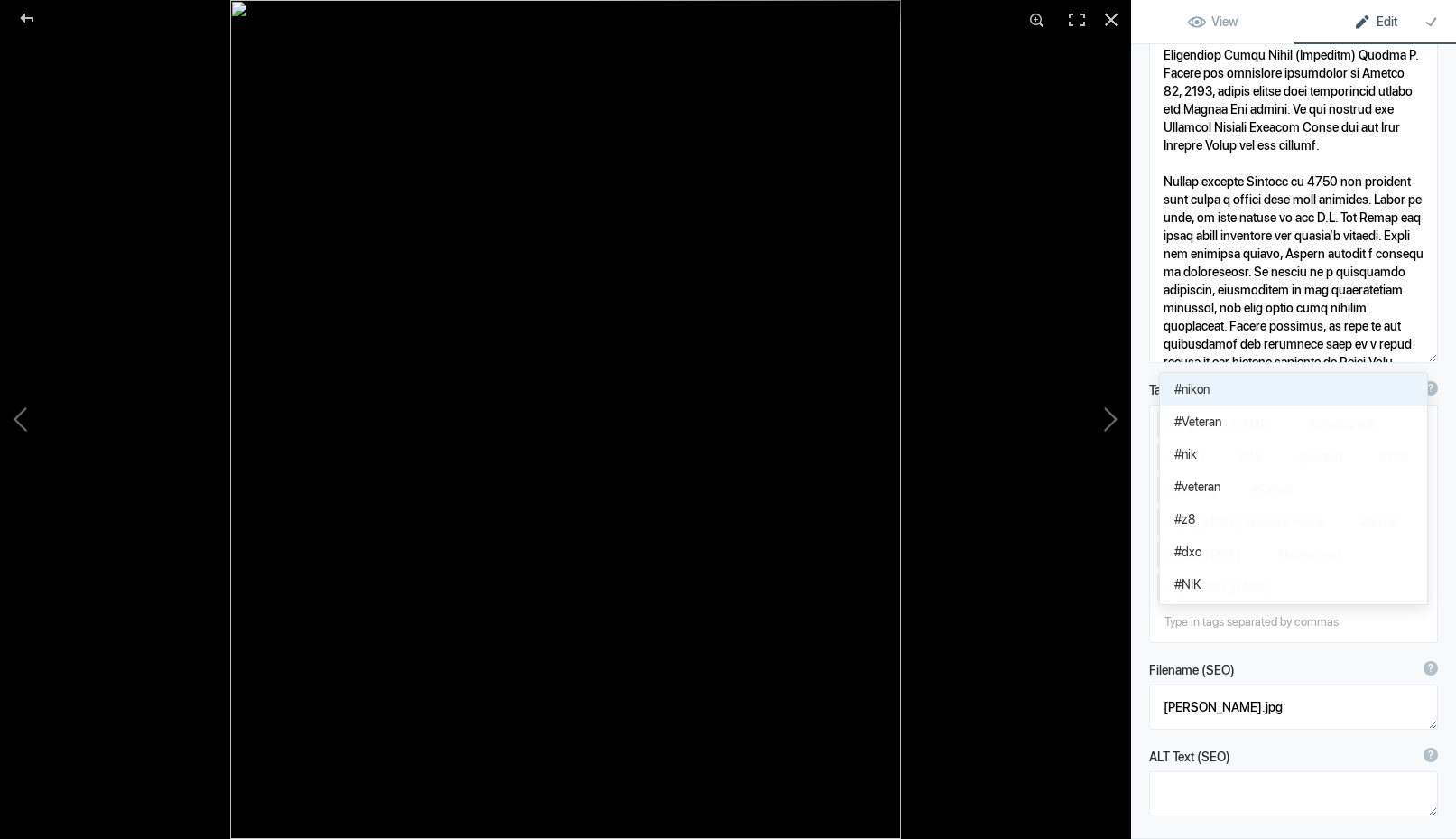
click at [1190, 388] on span "#nikon" at bounding box center [1294, 389] width 238 height 18
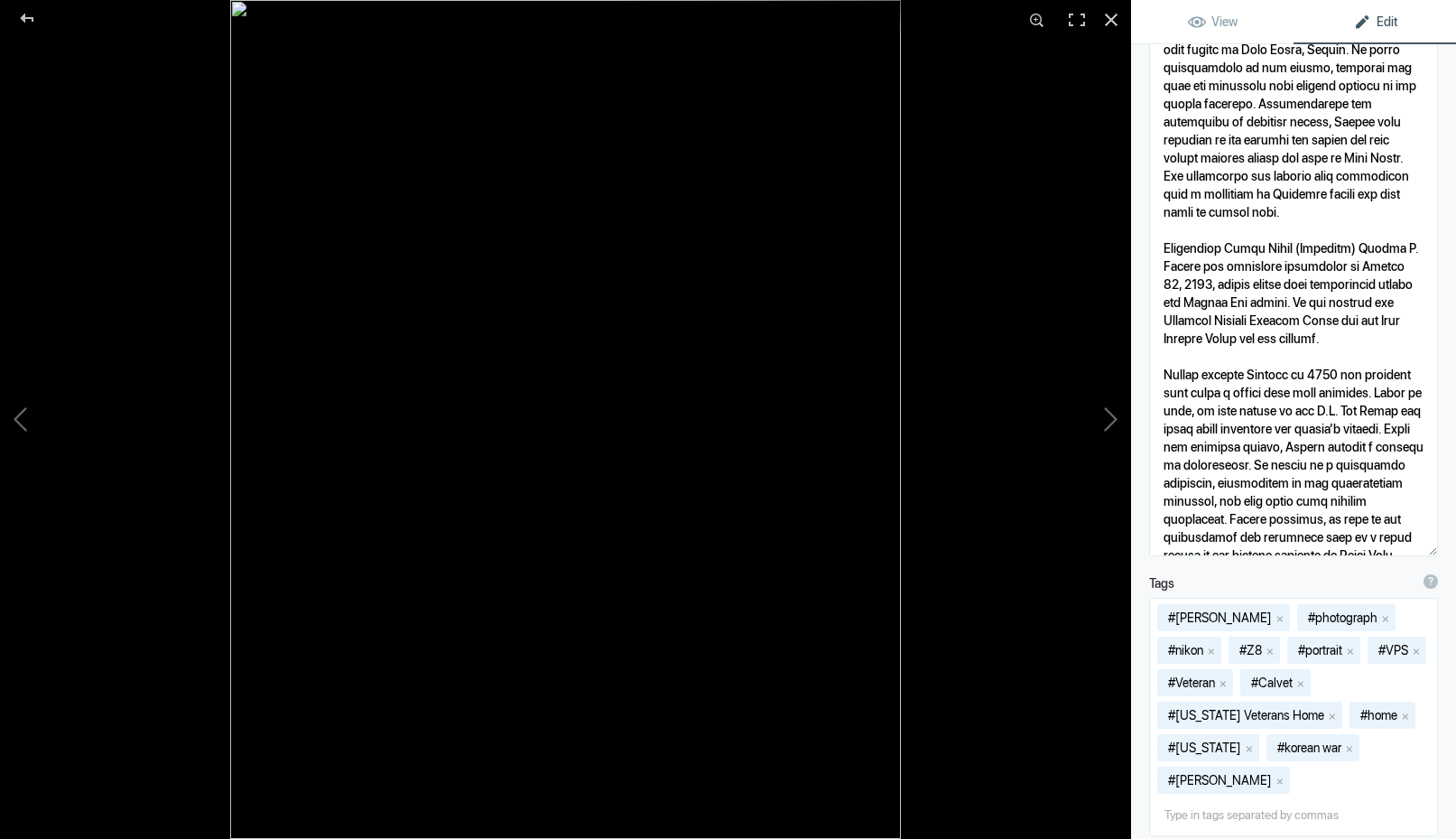
scroll to position [902, 0]
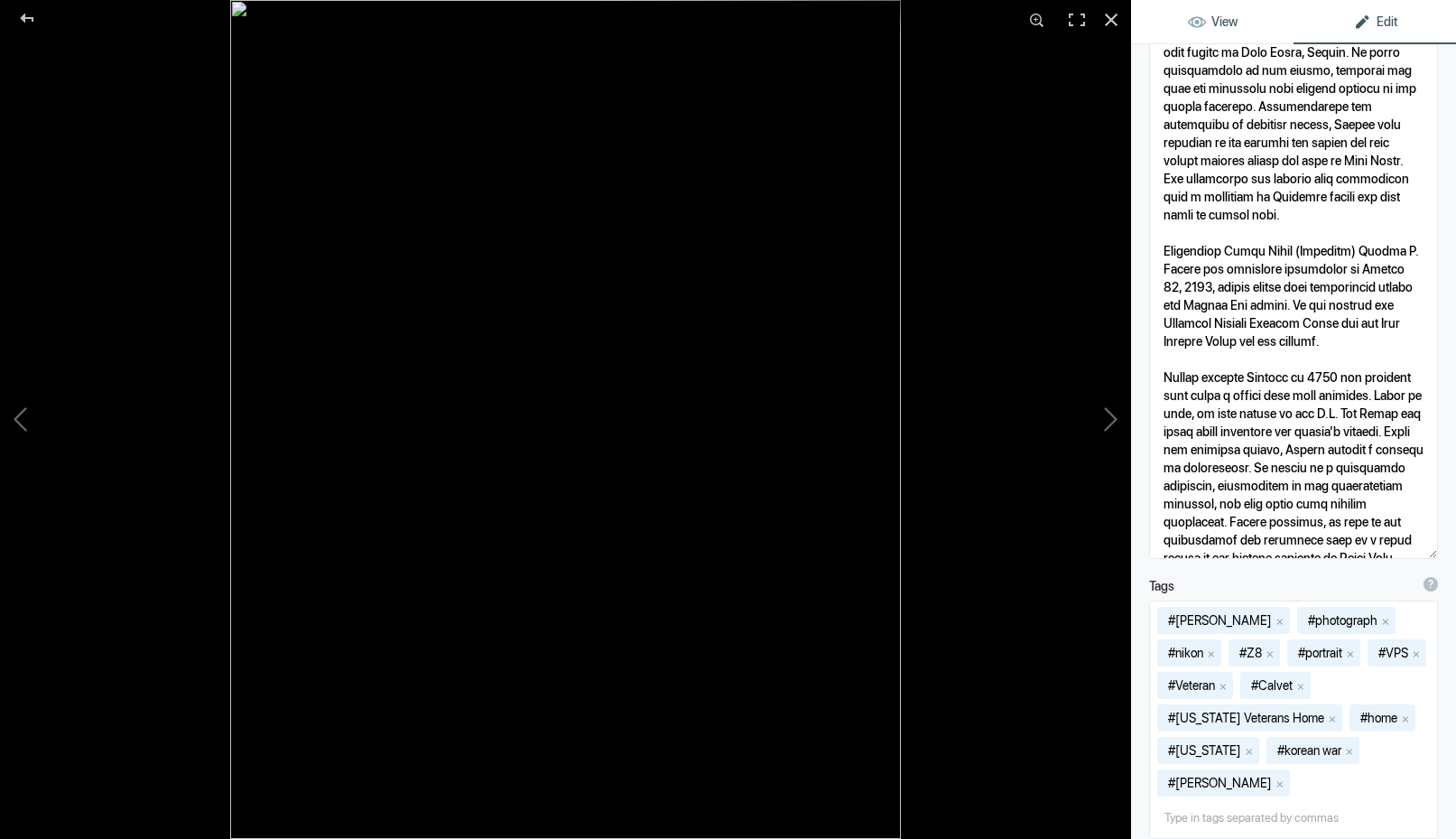
click at [1189, 16] on span "View" at bounding box center [1213, 22] width 49 height 15
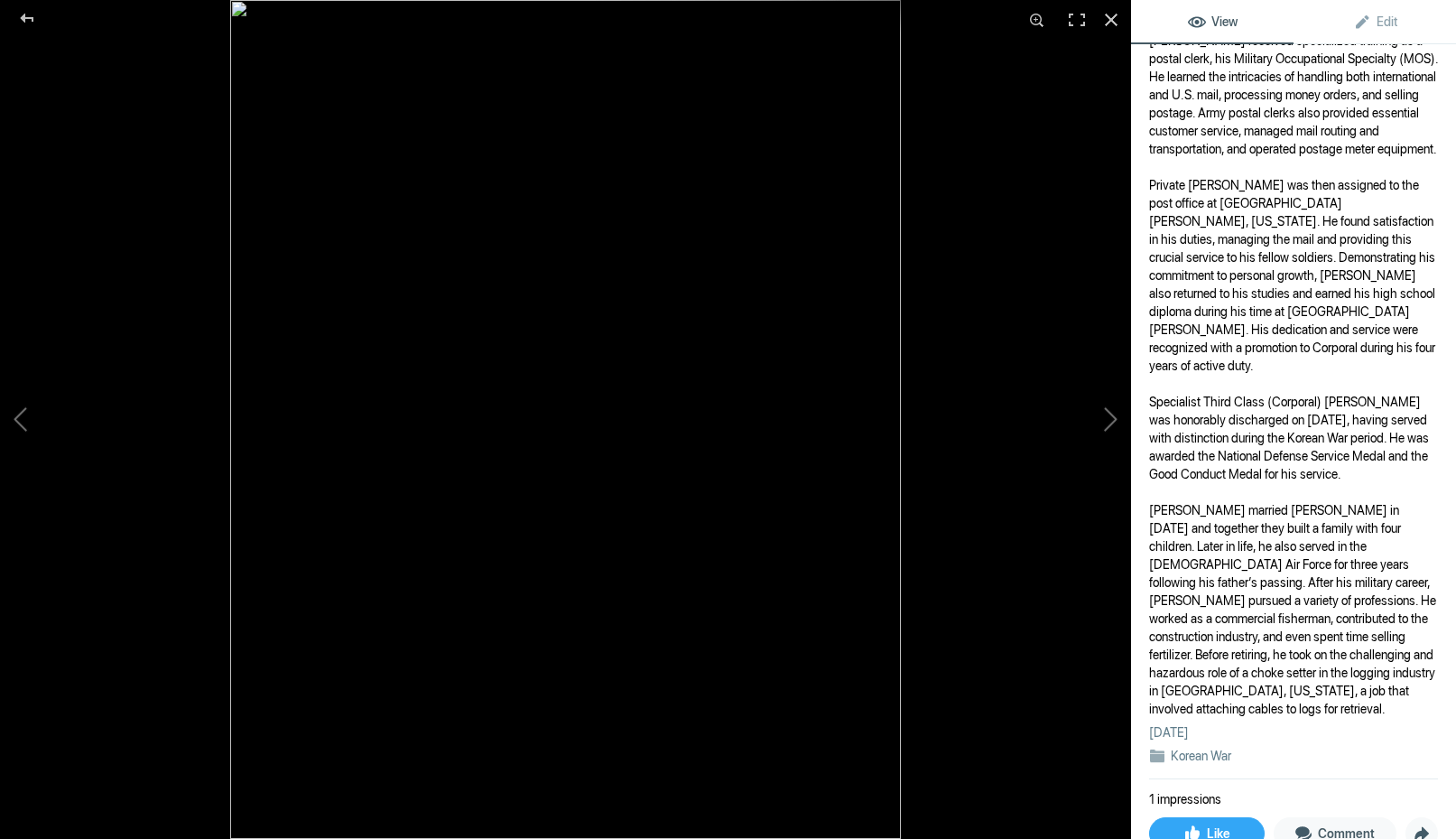
scroll to position [752, 0]
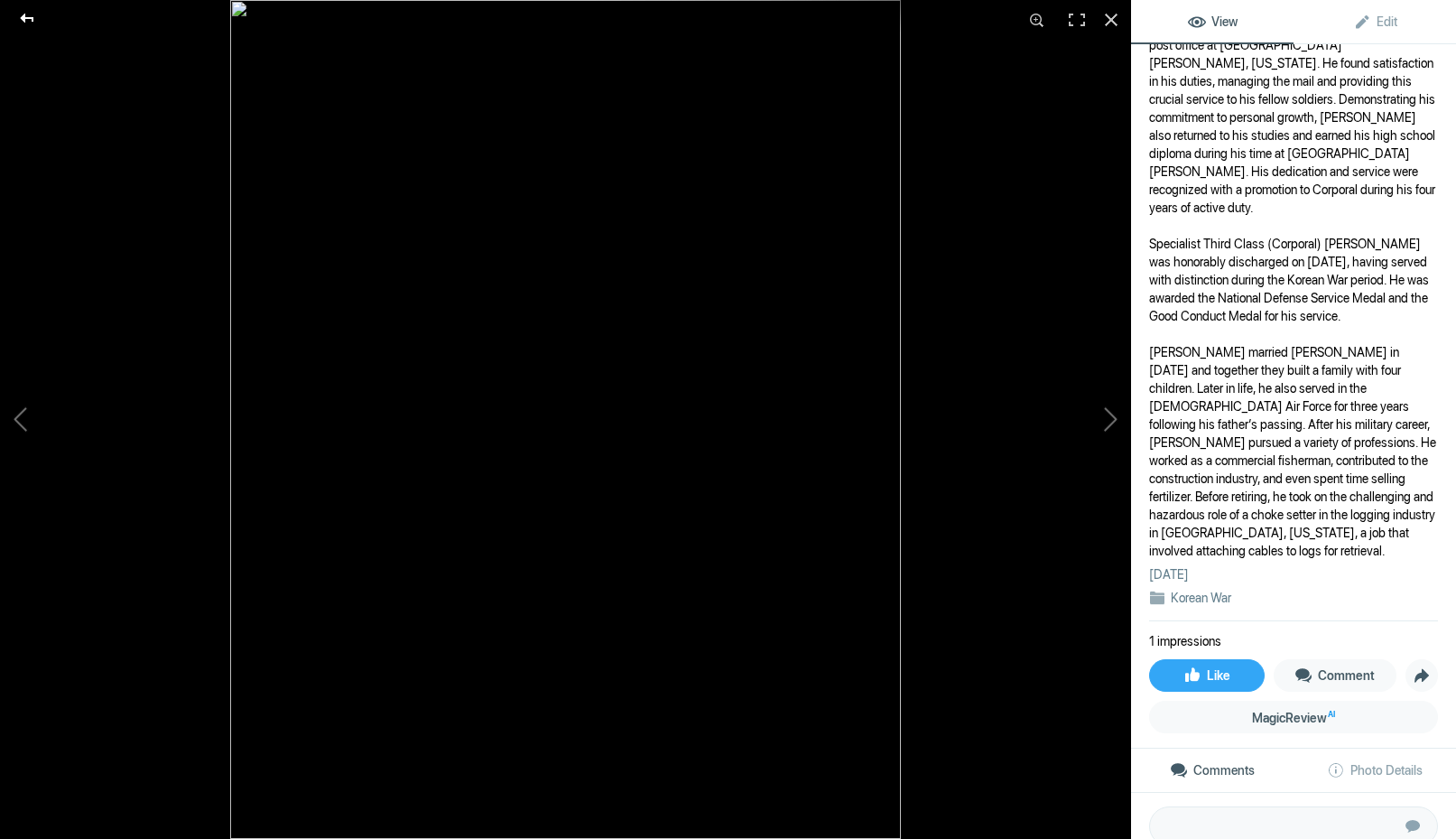
click at [22, 13] on div at bounding box center [27, 17] width 65 height 36
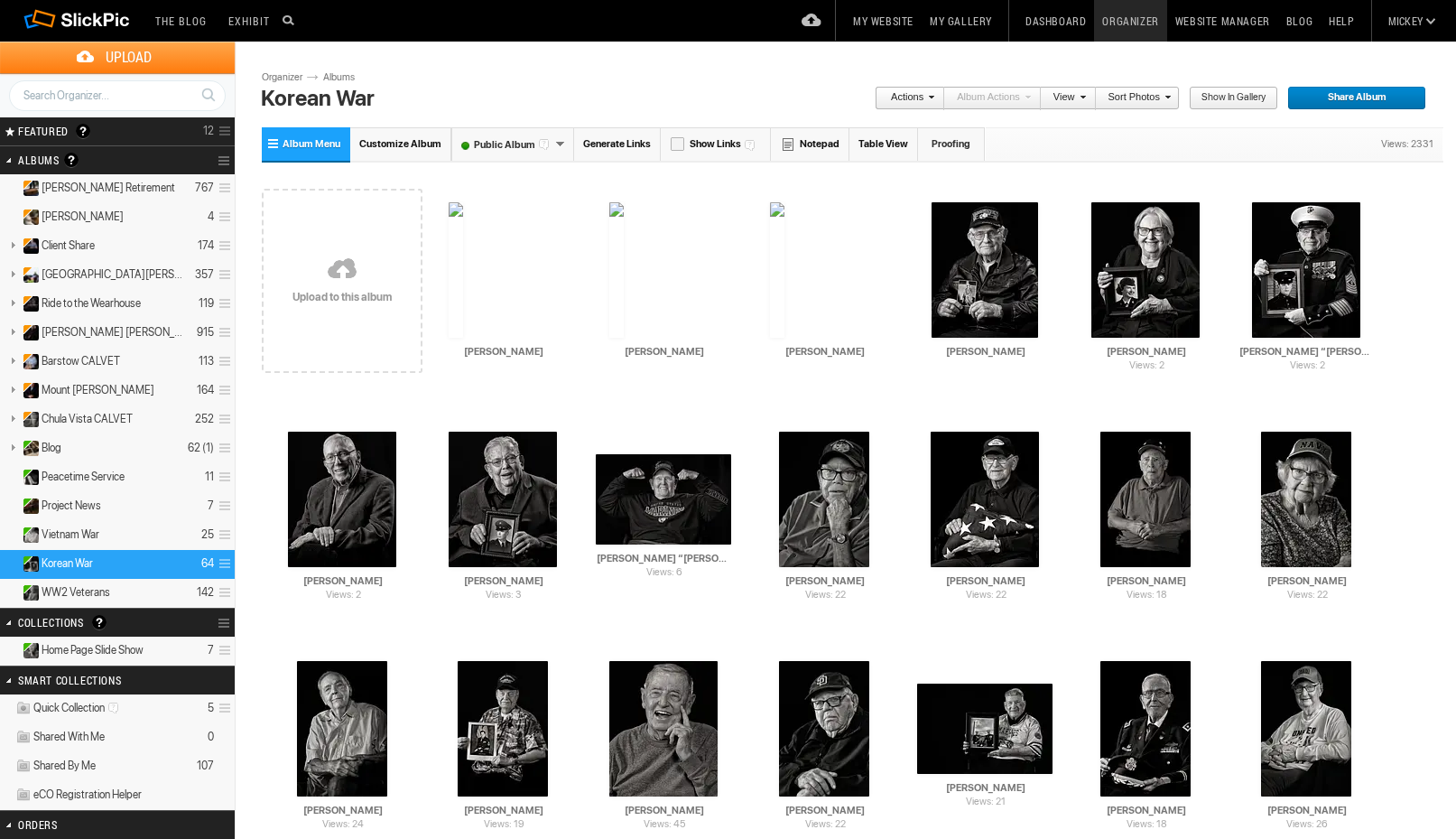
scroll to position [0, 0]
